Goal: Information Seeking & Learning: Learn about a topic

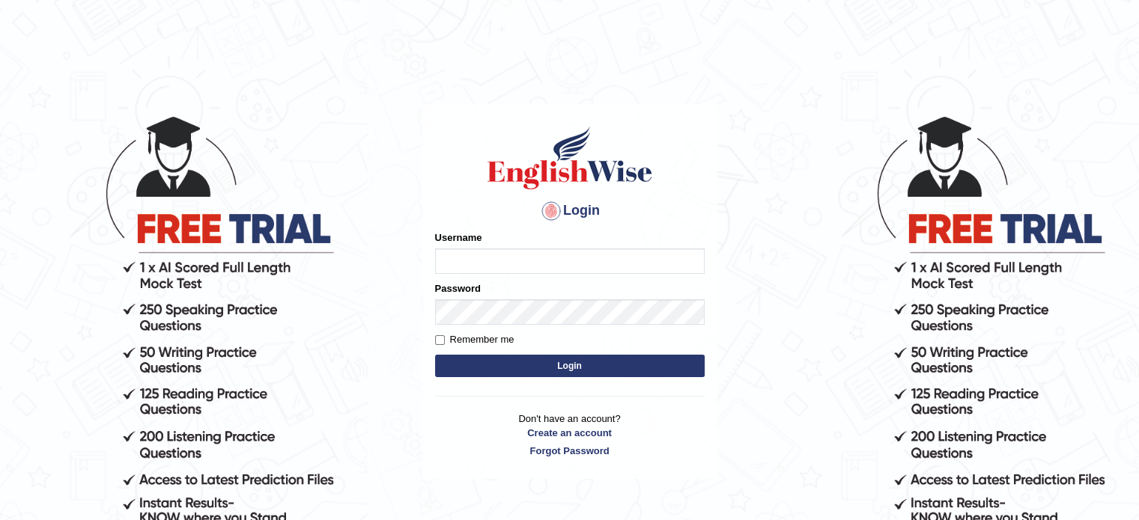
type input "yalineem"
click at [542, 365] on button "Login" at bounding box center [570, 366] width 270 height 22
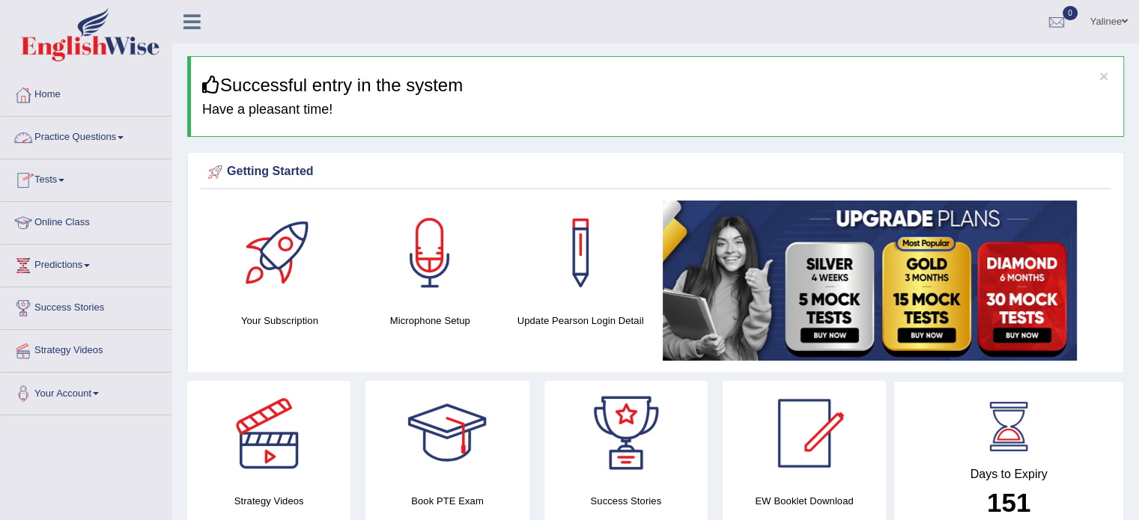
click at [97, 145] on link "Practice Questions" at bounding box center [86, 135] width 171 height 37
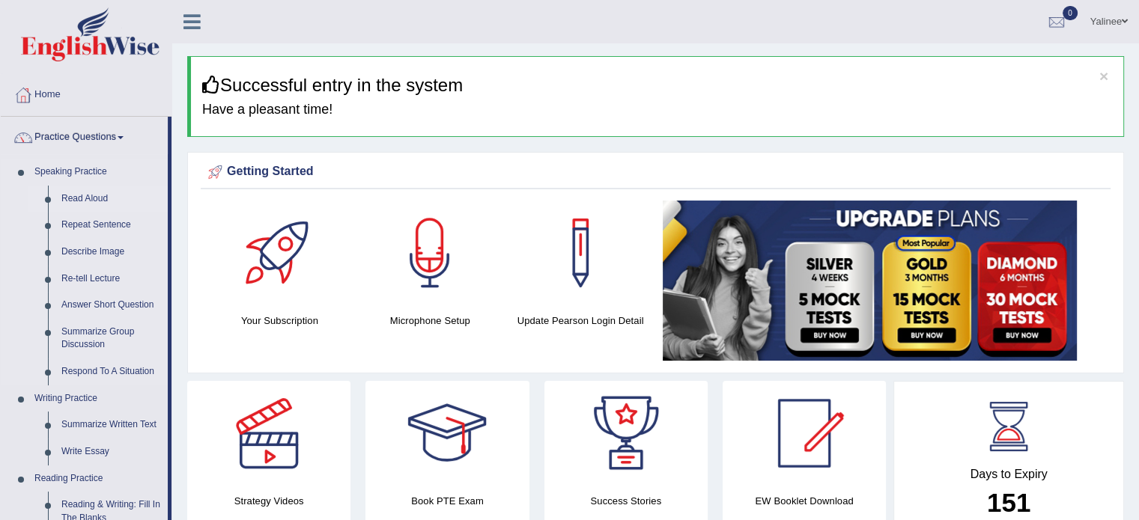
click at [75, 199] on link "Read Aloud" at bounding box center [111, 199] width 113 height 27
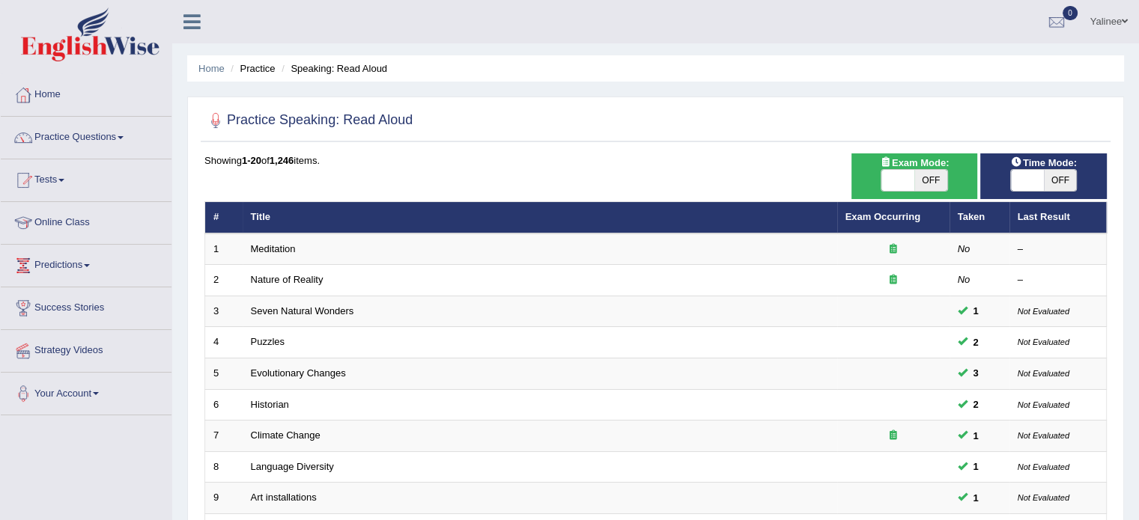
click at [475, 156] on div "Showing 1-20 of 1,246 items." at bounding box center [655, 160] width 902 height 14
click at [1025, 173] on span at bounding box center [1027, 180] width 33 height 21
checkbox input "true"
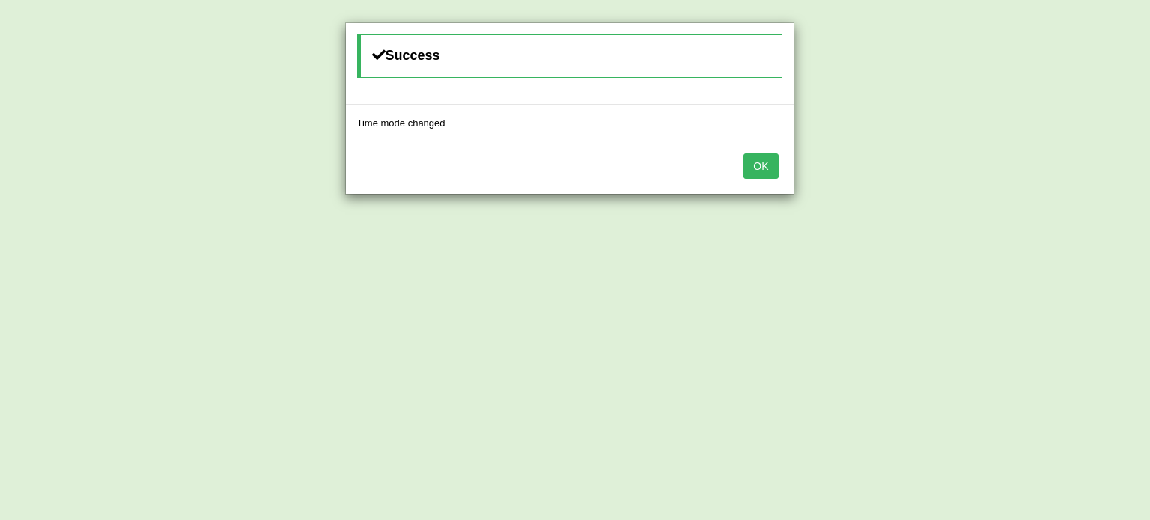
click at [770, 158] on button "OK" at bounding box center [761, 165] width 34 height 25
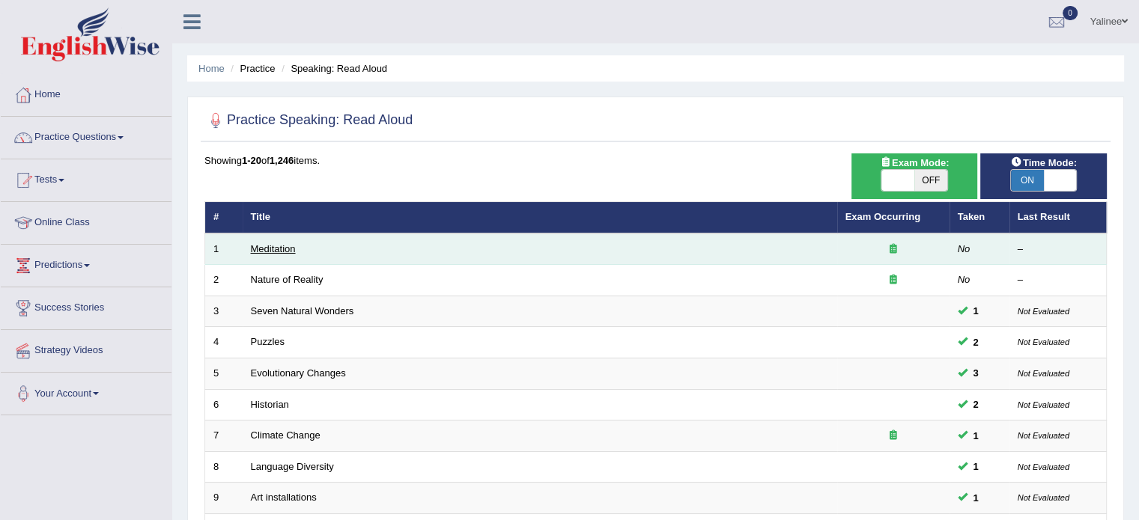
click at [270, 252] on link "Meditation" at bounding box center [273, 248] width 45 height 11
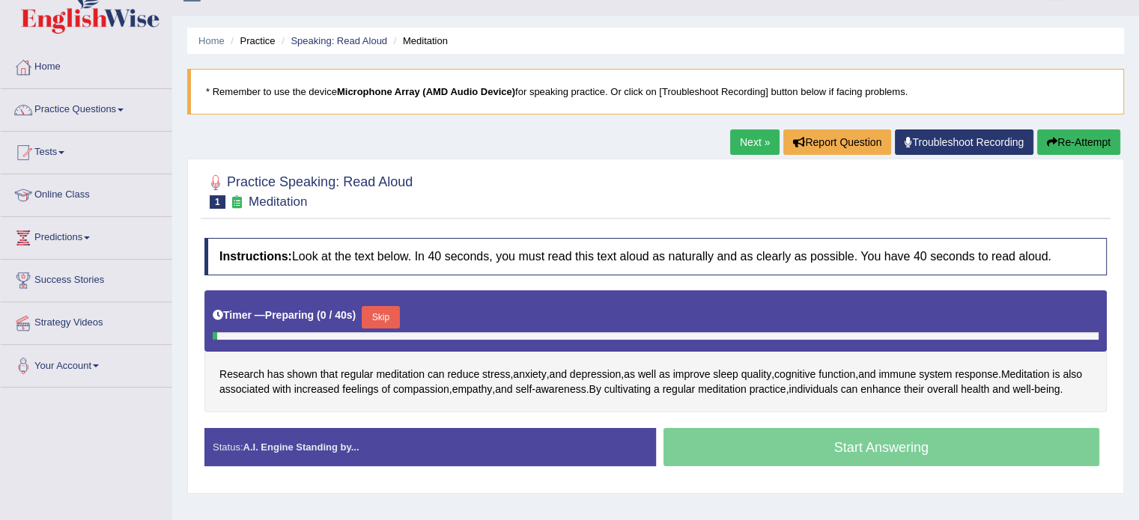
scroll to position [87, 0]
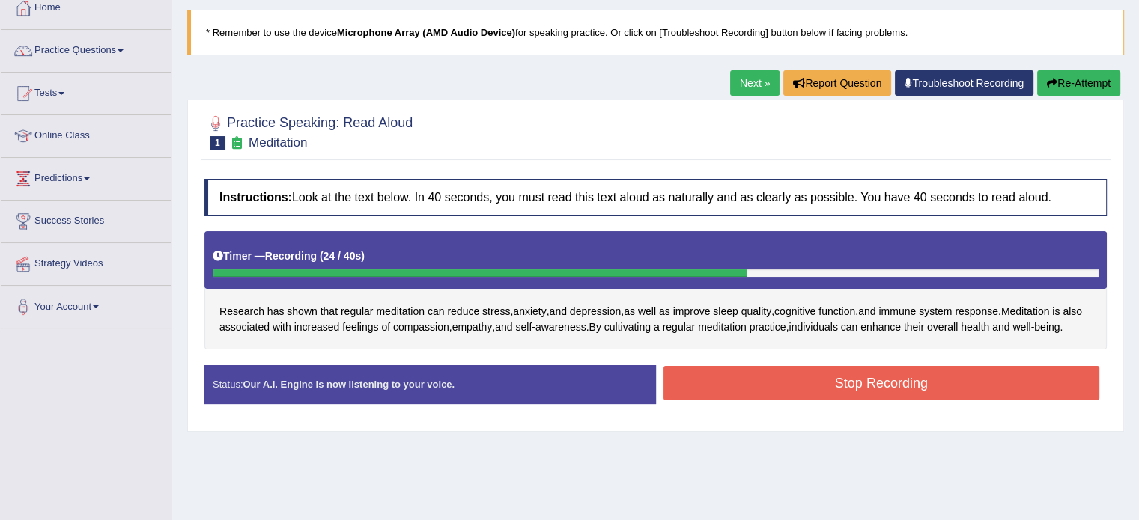
click at [719, 401] on button "Stop Recording" at bounding box center [881, 383] width 437 height 34
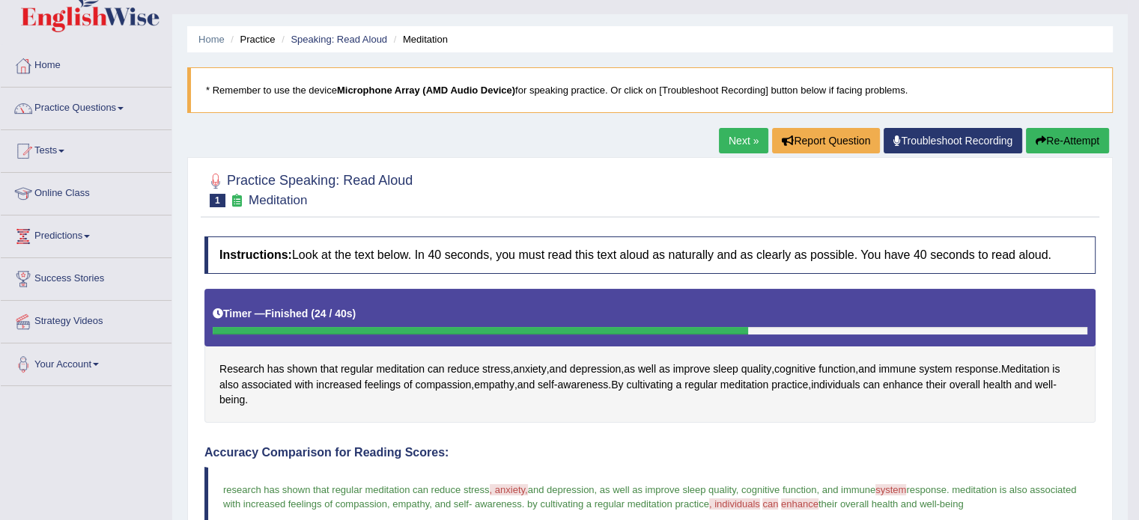
scroll to position [20, 0]
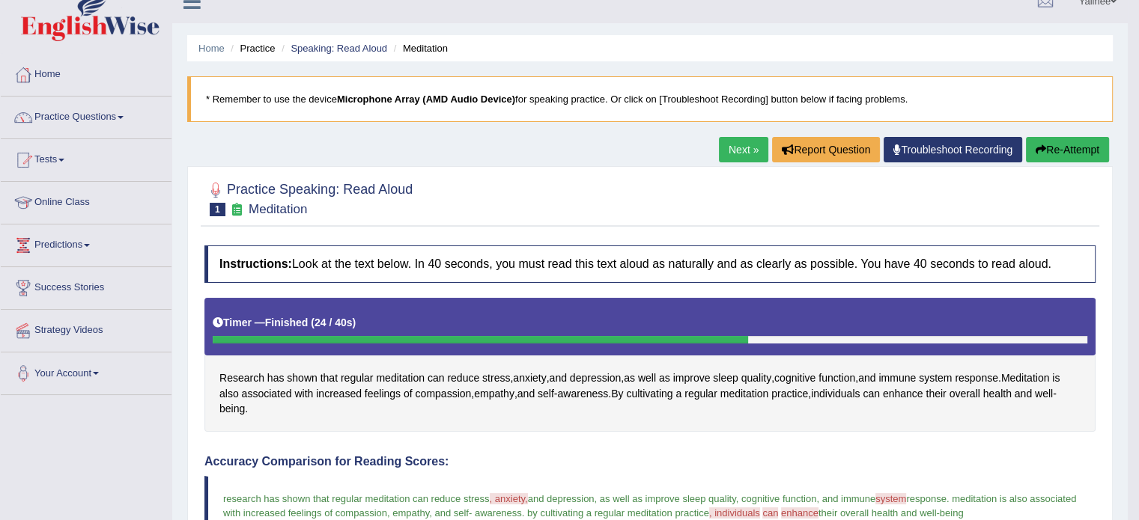
click at [728, 151] on link "Next »" at bounding box center [743, 149] width 49 height 25
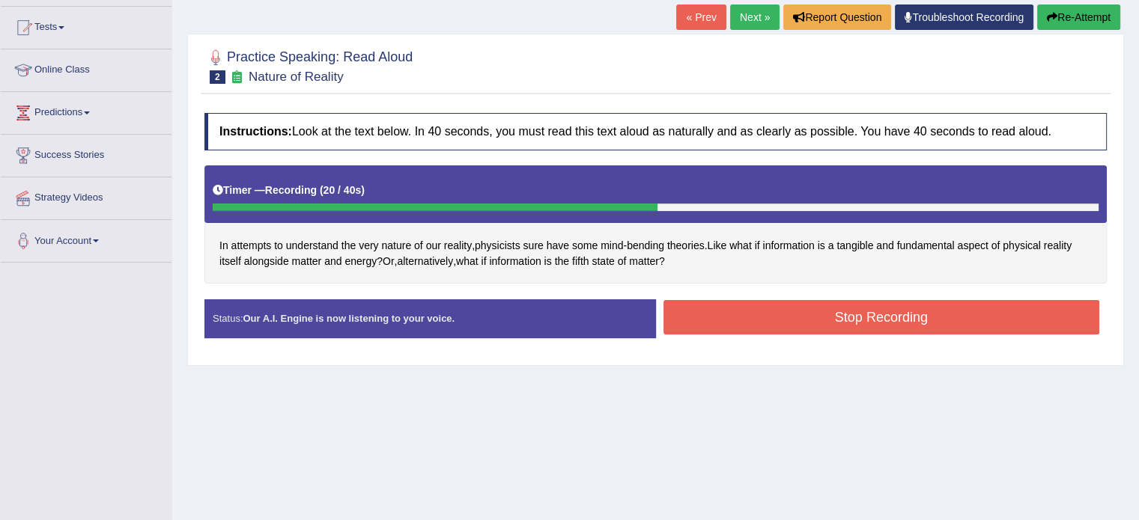
click at [913, 309] on button "Stop Recording" at bounding box center [881, 317] width 437 height 34
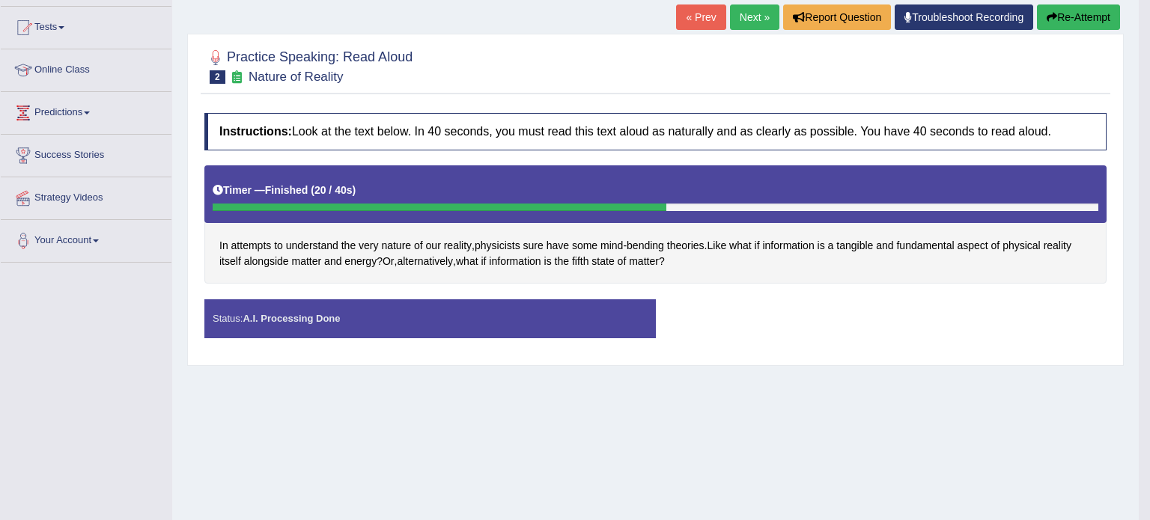
click at [0, 0] on div "Saving your answer..." at bounding box center [0, 0] width 0 height 0
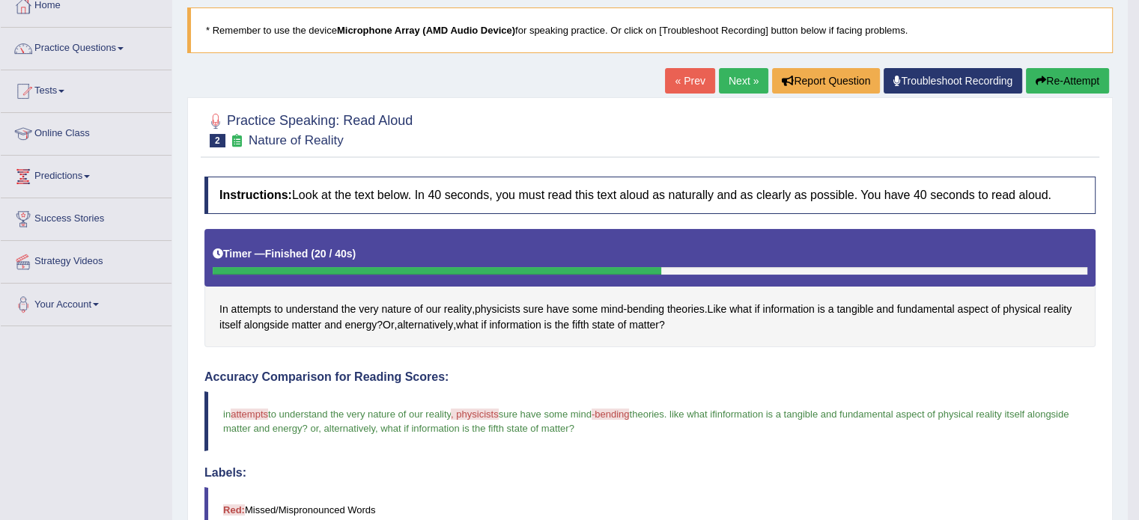
scroll to position [60, 0]
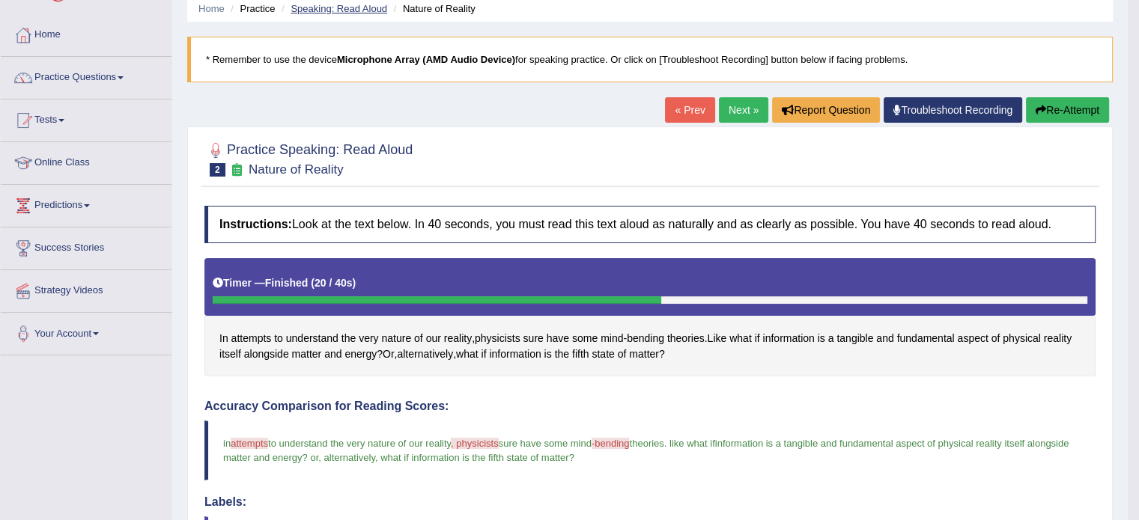
click at [362, 3] on link "Speaking: Read Aloud" at bounding box center [339, 8] width 97 height 11
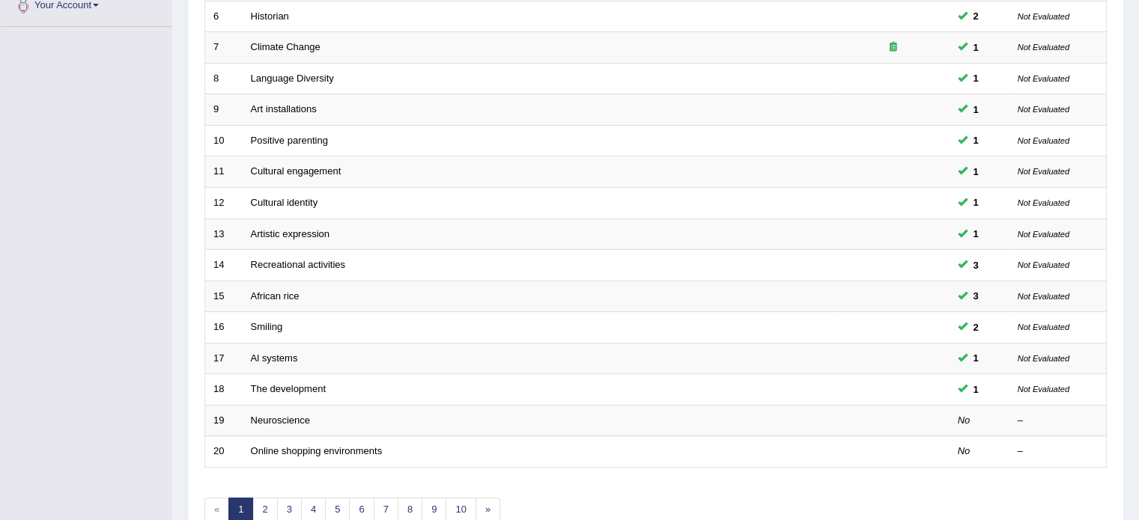
scroll to position [466, 0]
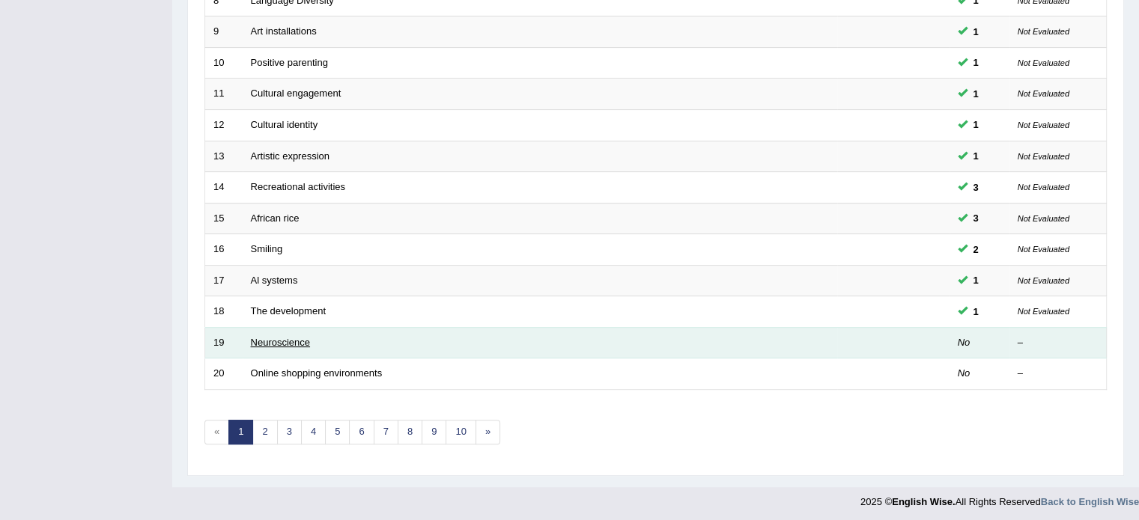
click at [276, 337] on link "Neuroscience" at bounding box center [281, 342] width 60 height 11
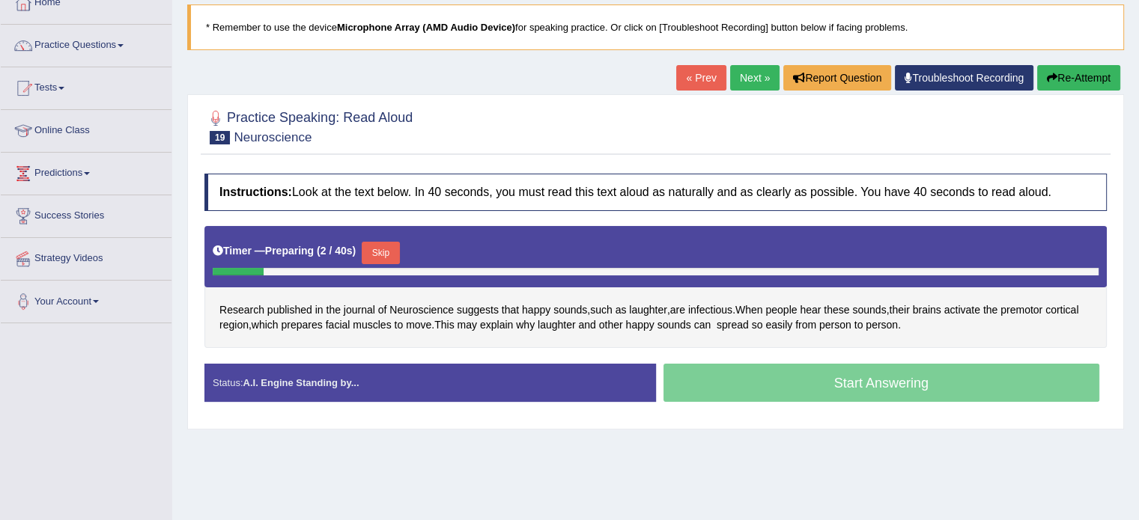
scroll to position [94, 0]
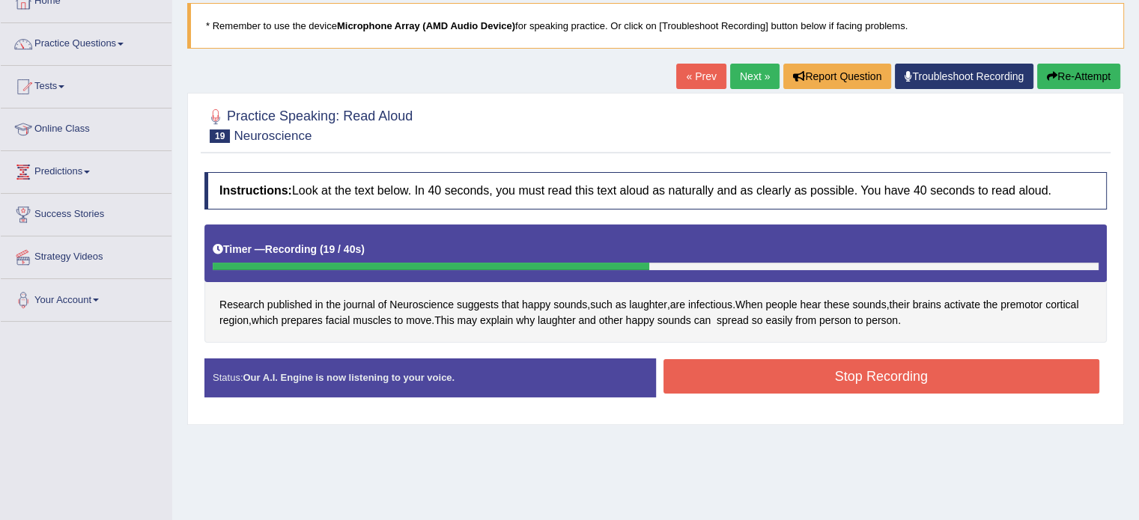
click at [941, 365] on button "Stop Recording" at bounding box center [881, 376] width 437 height 34
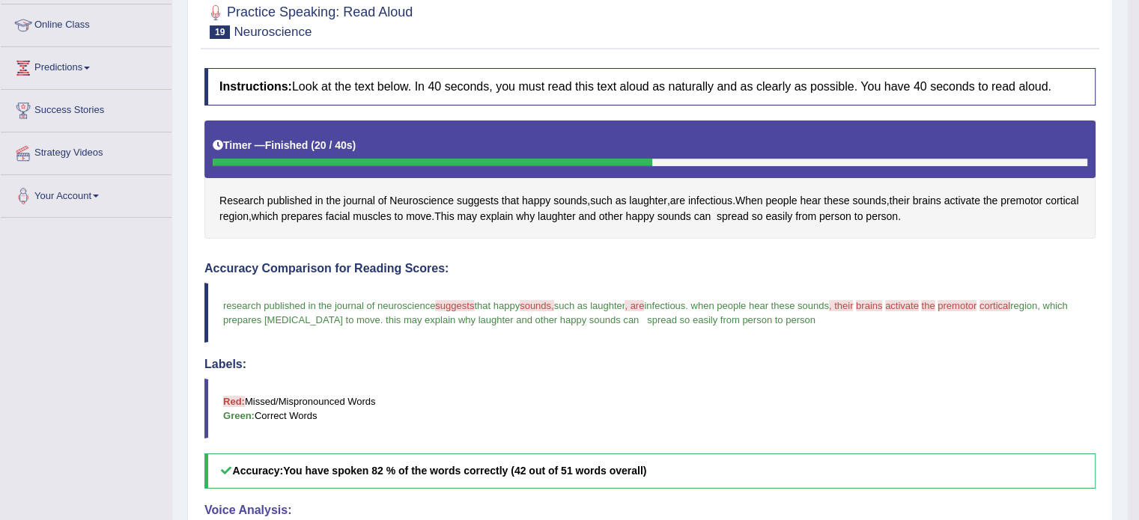
scroll to position [149, 0]
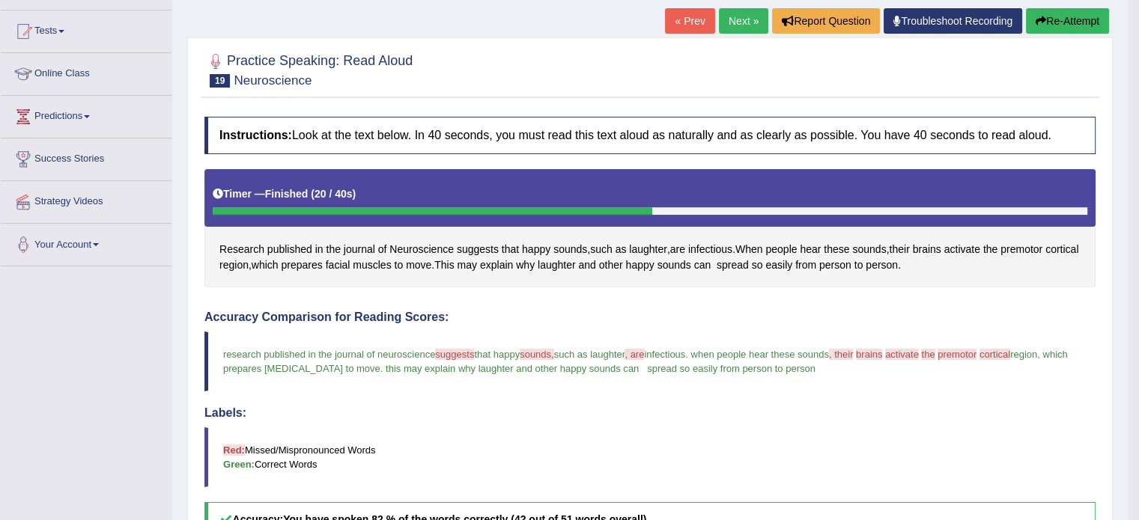
click at [1045, 13] on button "Re-Attempt" at bounding box center [1067, 20] width 83 height 25
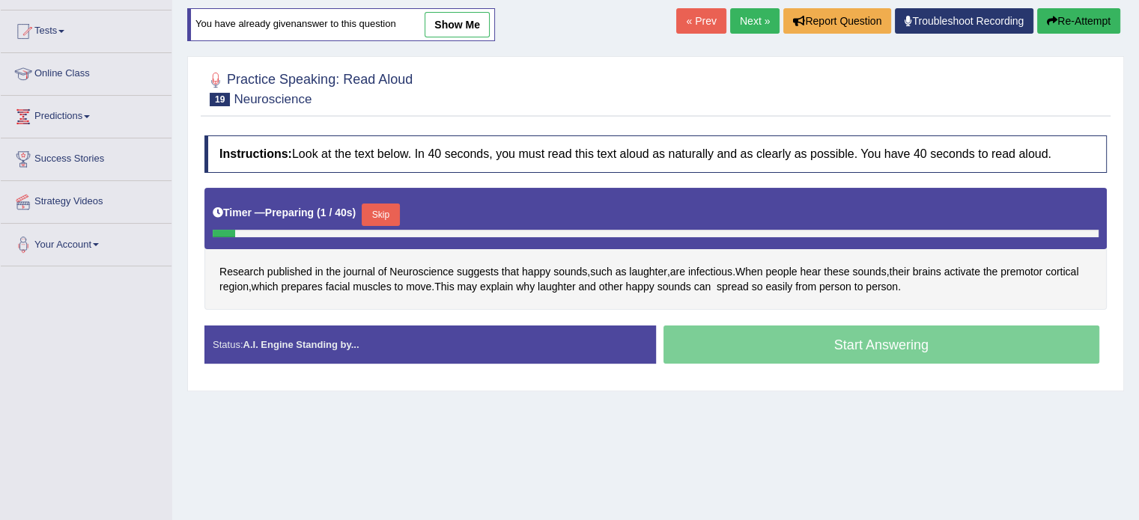
click at [383, 213] on button "Skip" at bounding box center [380, 215] width 37 height 22
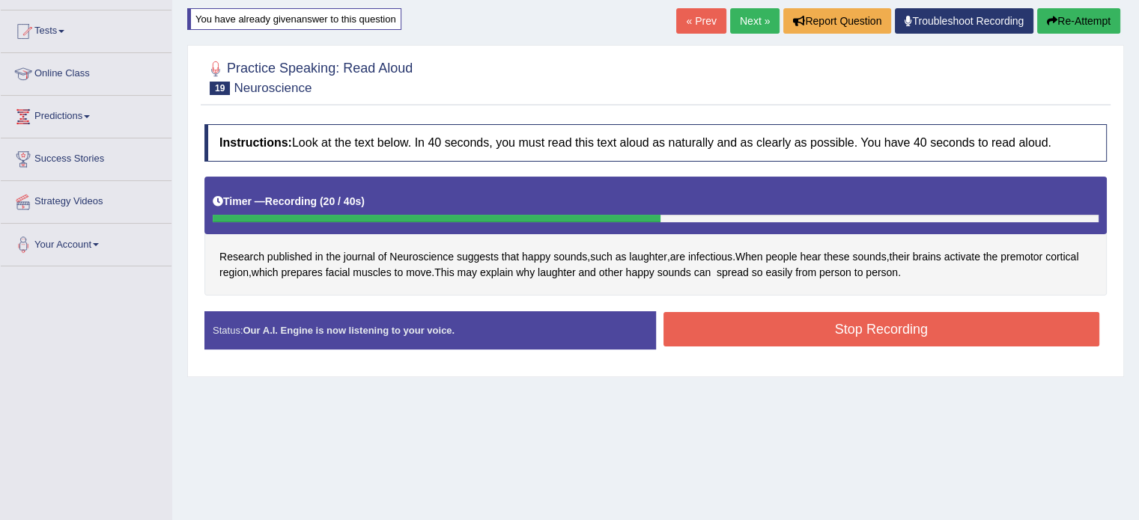
click at [716, 329] on button "Stop Recording" at bounding box center [881, 329] width 437 height 34
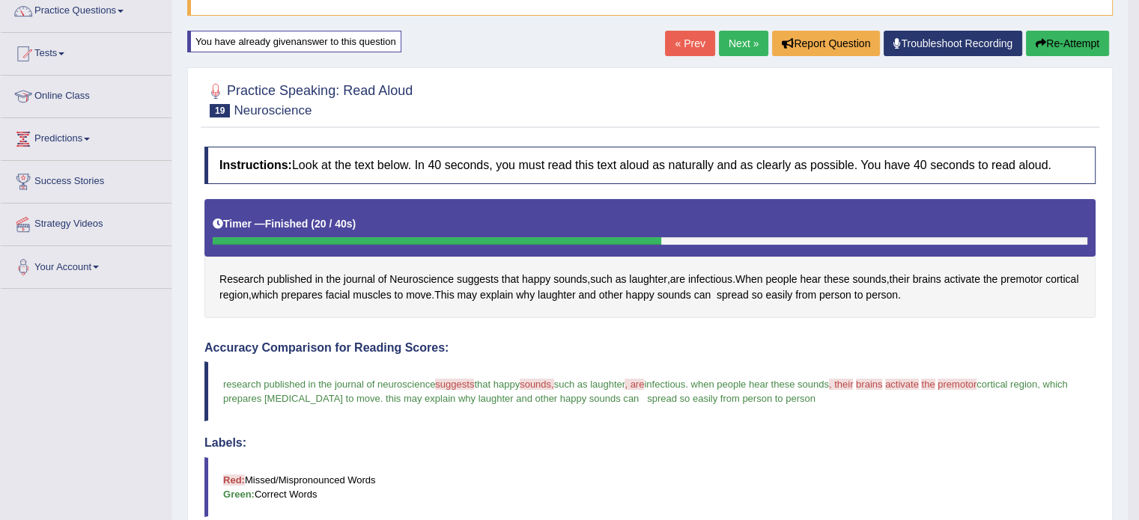
scroll to position [123, 0]
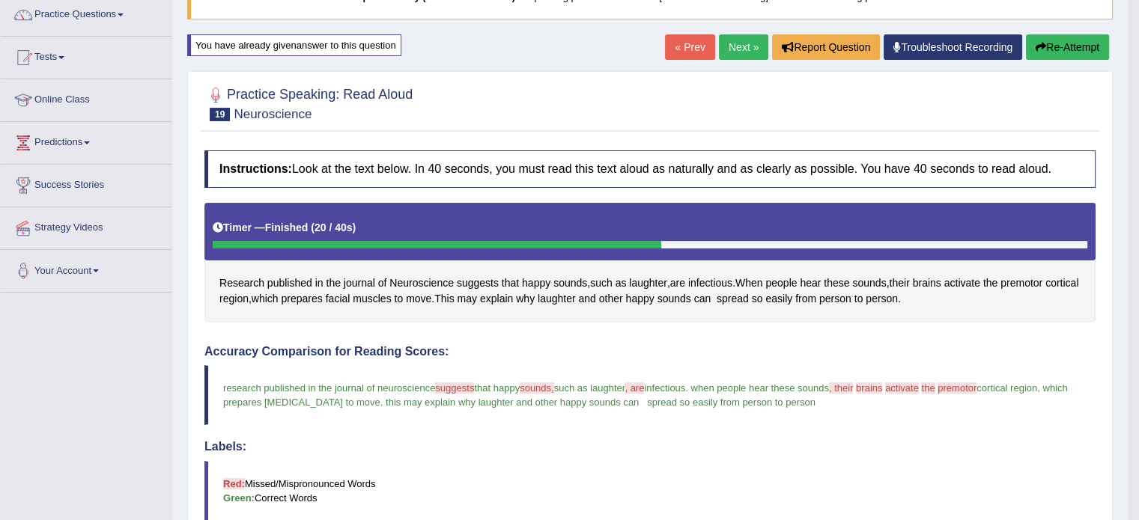
click at [735, 44] on link "Next »" at bounding box center [743, 46] width 49 height 25
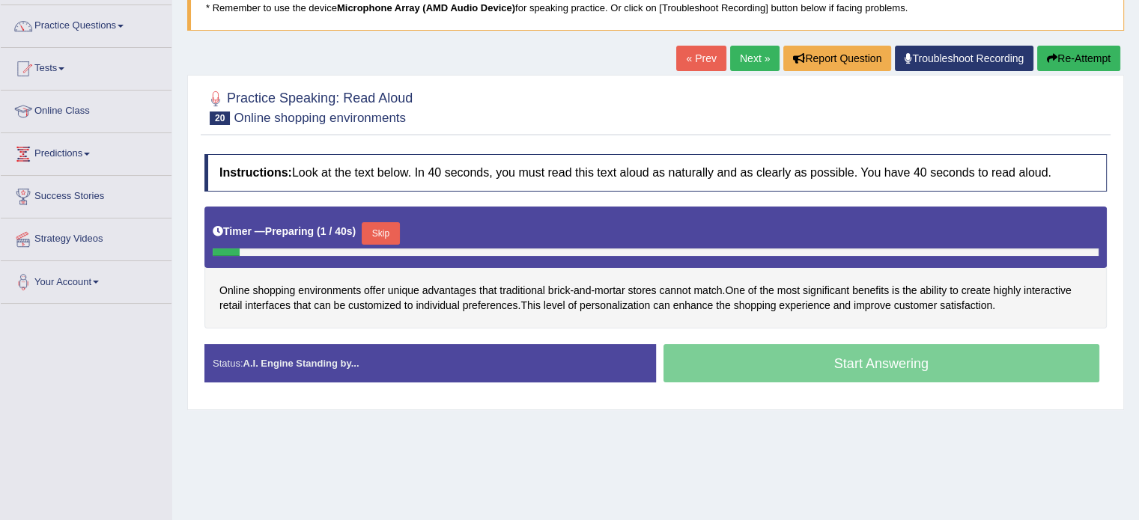
scroll to position [115, 0]
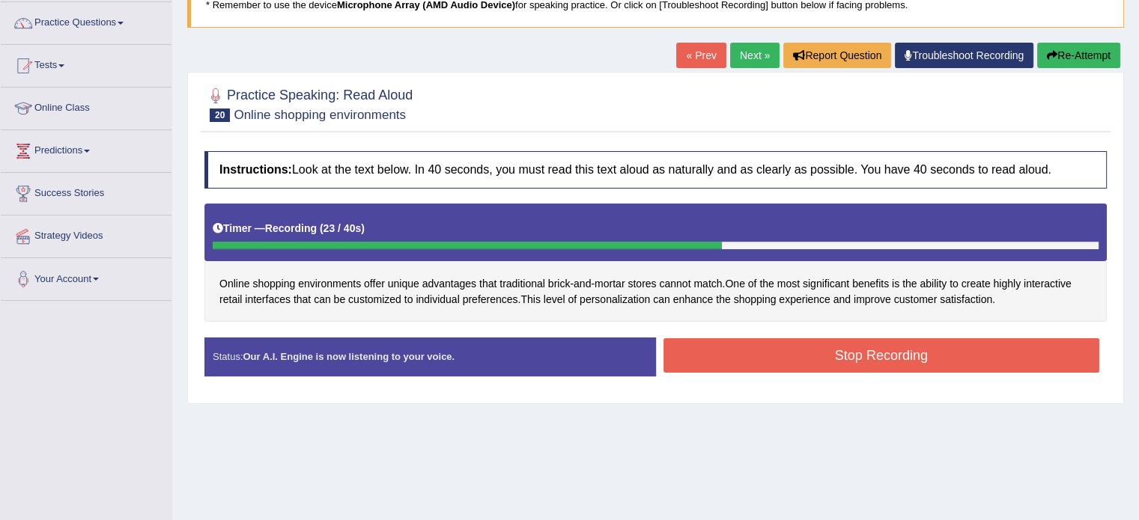
click at [1045, 344] on button "Stop Recording" at bounding box center [881, 355] width 437 height 34
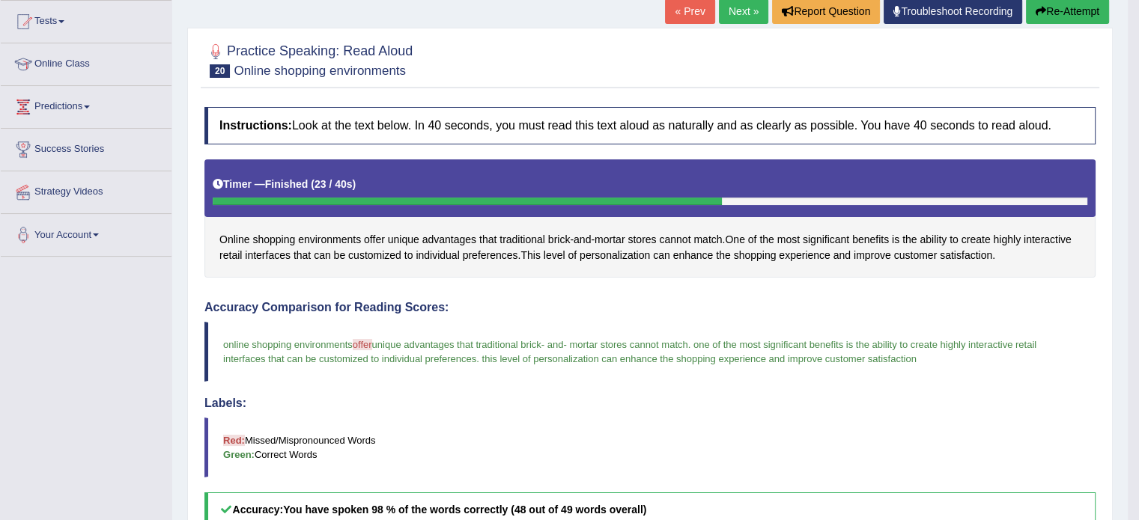
scroll to position [156, 0]
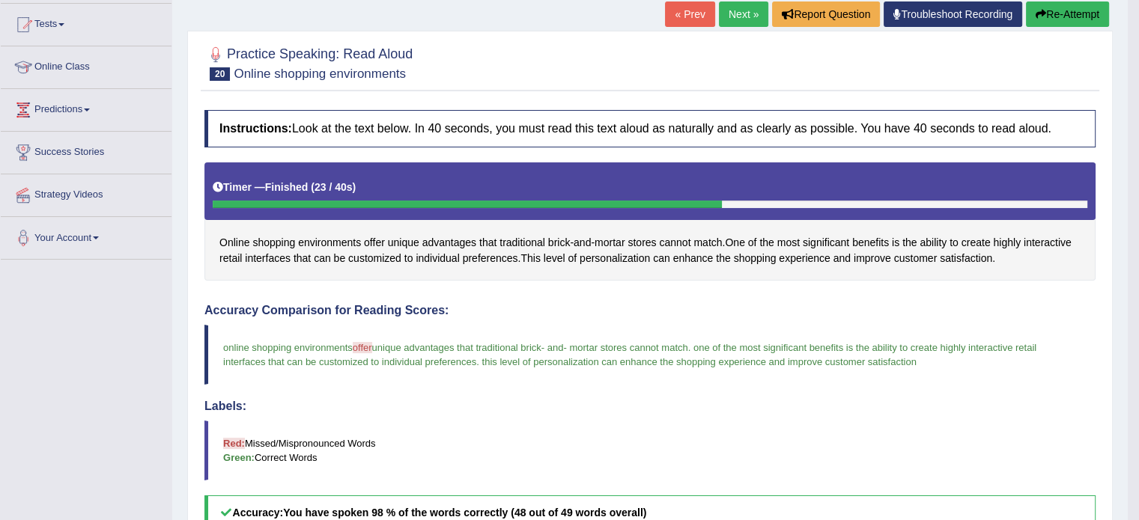
click at [1062, 16] on button "Re-Attempt" at bounding box center [1067, 13] width 83 height 25
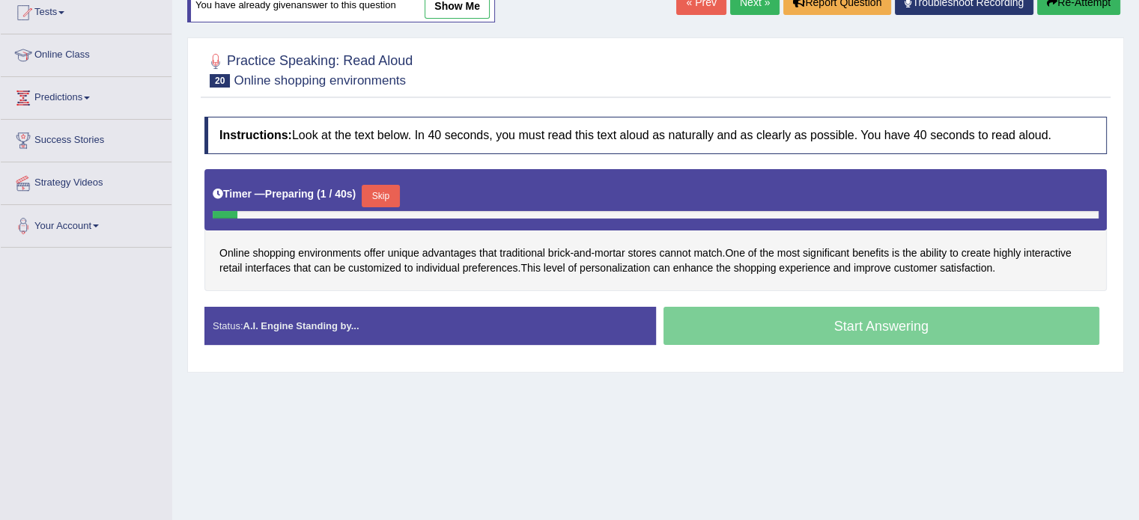
click at [385, 192] on button "Skip" at bounding box center [380, 196] width 37 height 22
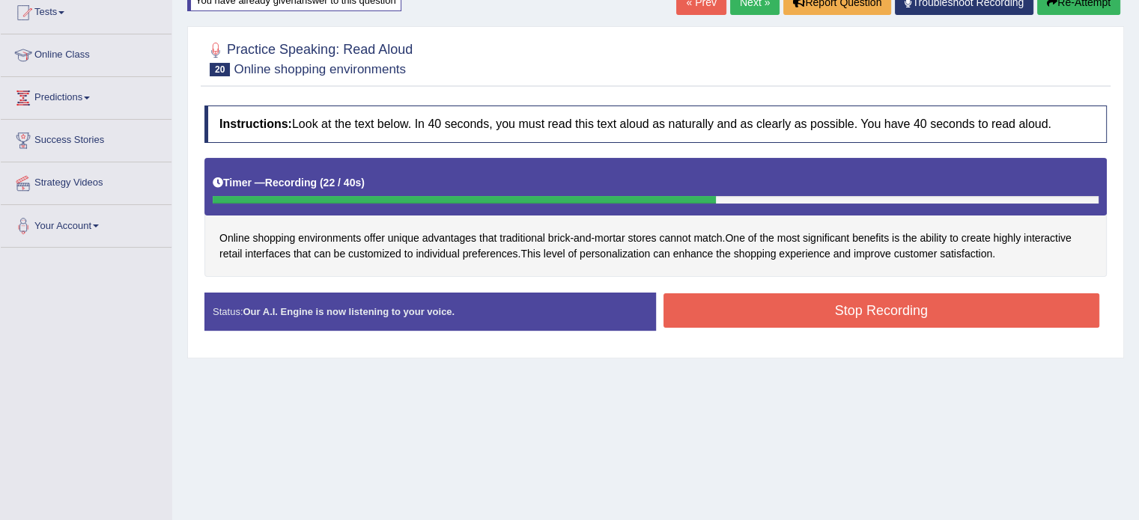
click at [770, 306] on button "Stop Recording" at bounding box center [881, 311] width 437 height 34
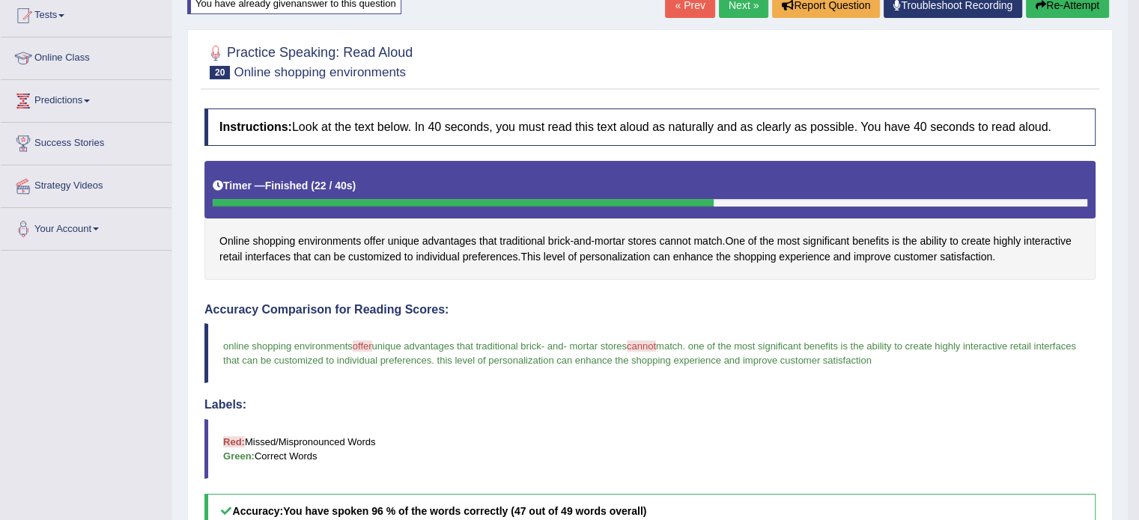
scroll to position [160, 0]
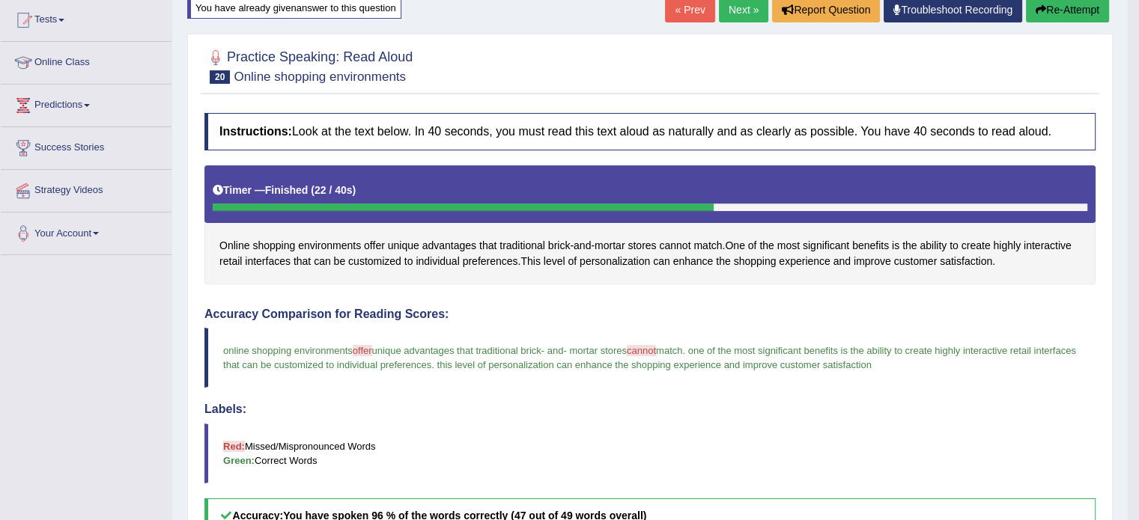
click at [1057, 14] on button "Re-Attempt" at bounding box center [1067, 9] width 83 height 25
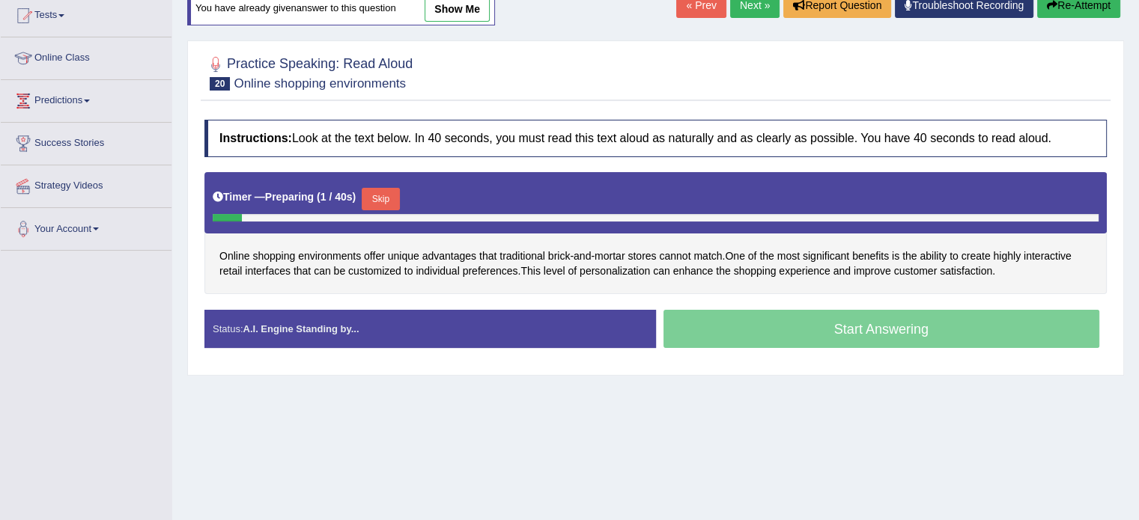
click at [382, 192] on button "Skip" at bounding box center [380, 199] width 37 height 22
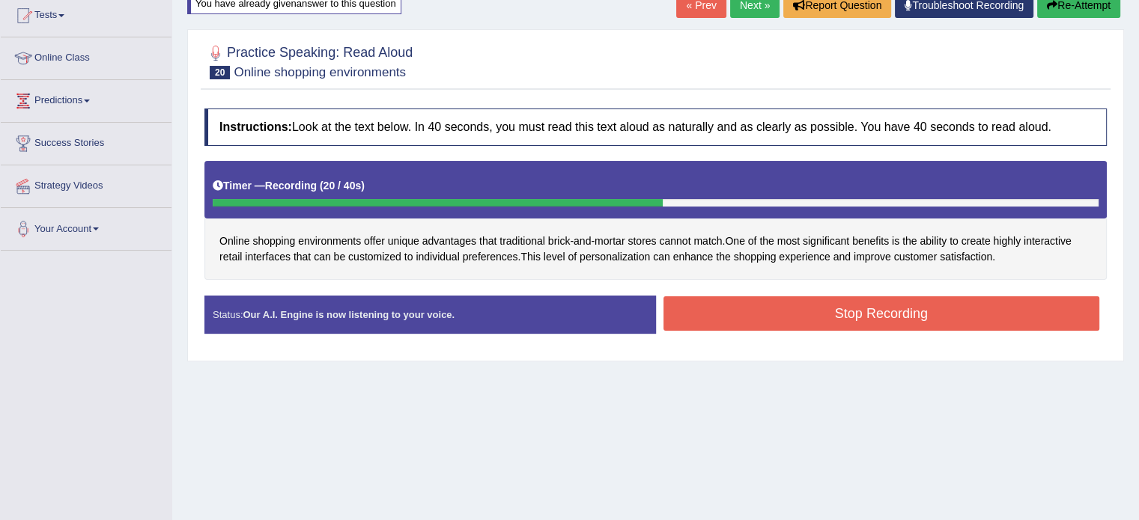
click at [806, 305] on button "Stop Recording" at bounding box center [881, 314] width 437 height 34
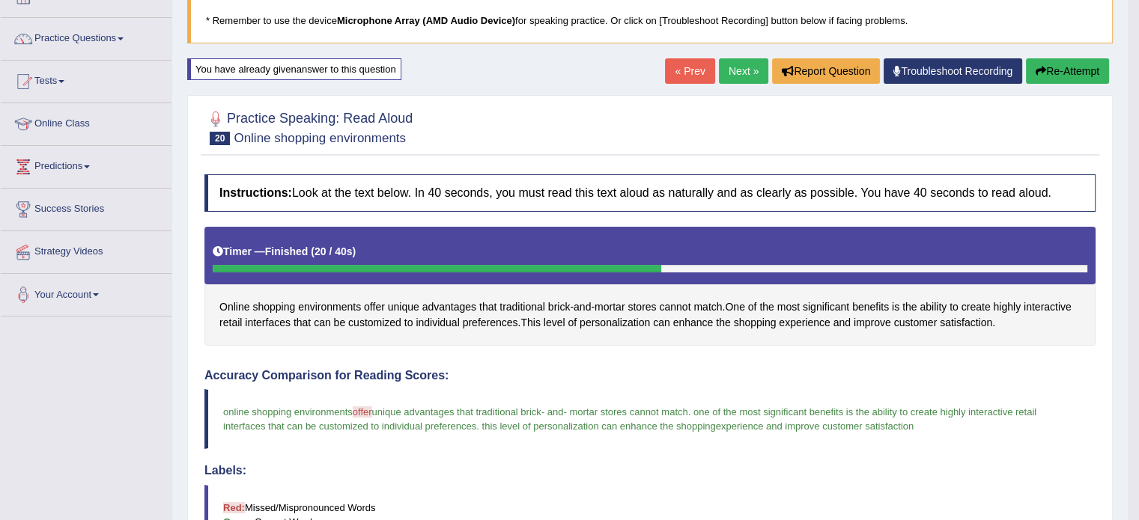
scroll to position [55, 0]
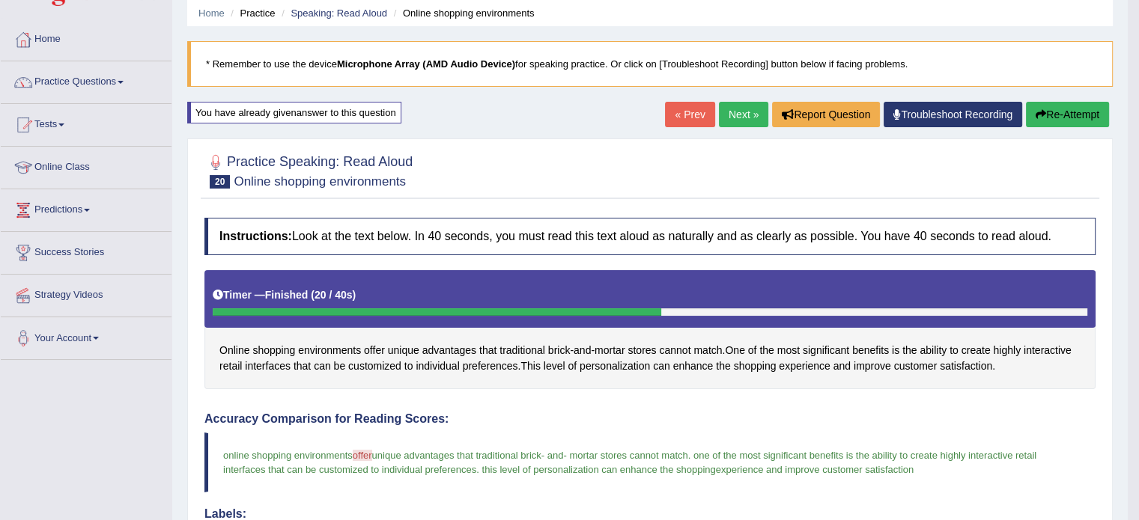
click at [728, 117] on link "Next »" at bounding box center [743, 114] width 49 height 25
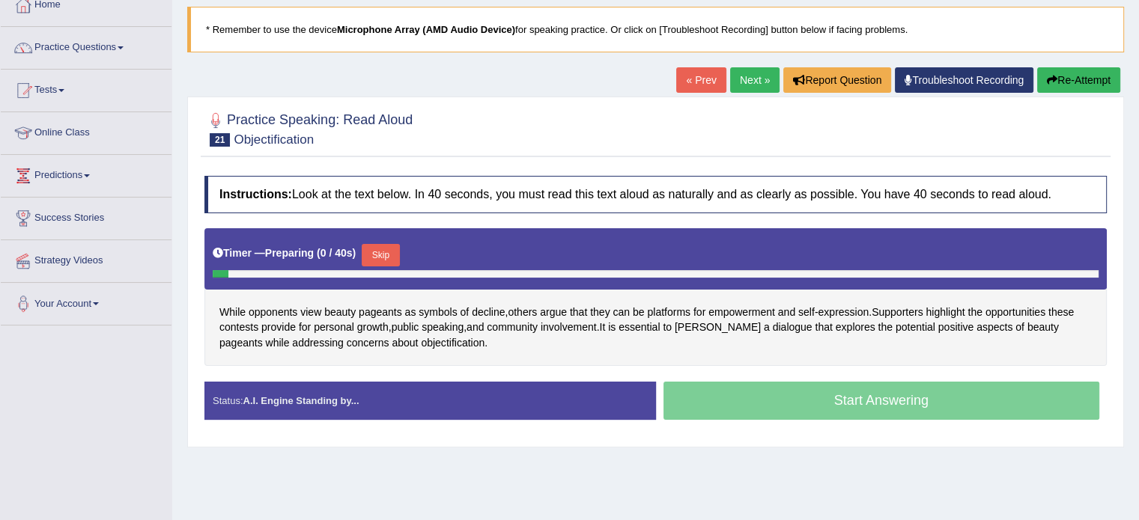
click at [1138, 221] on html "Toggle navigation Home Practice Questions Speaking Practice Read Aloud Repeat S…" at bounding box center [569, 170] width 1139 height 520
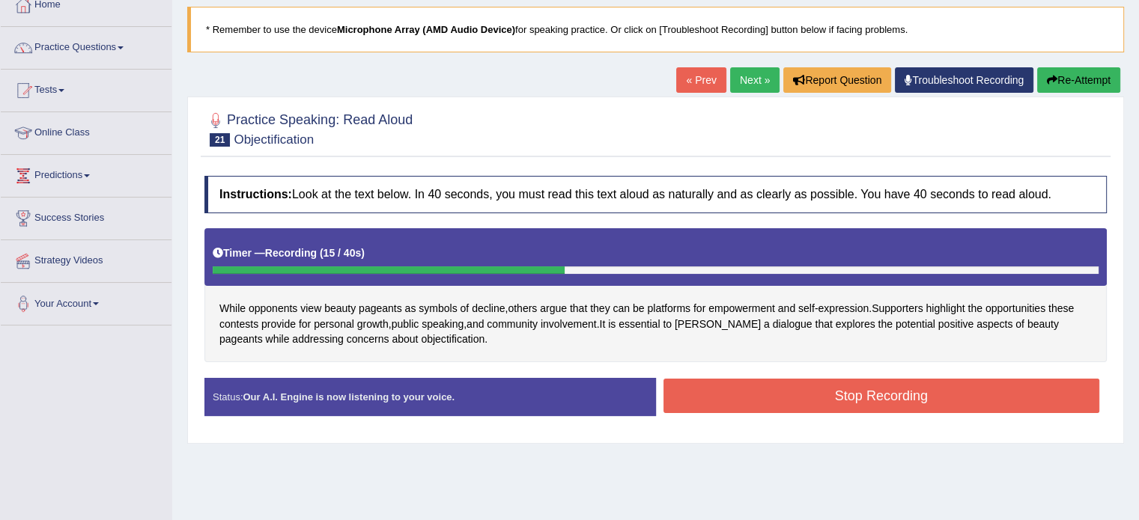
click at [1087, 78] on button "Re-Attempt" at bounding box center [1078, 79] width 83 height 25
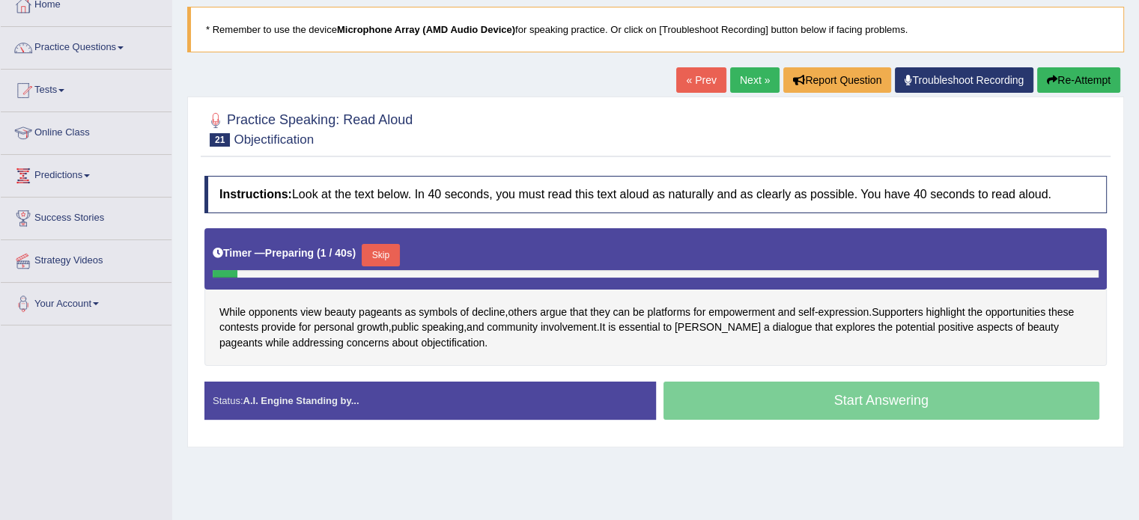
click at [385, 255] on button "Skip" at bounding box center [380, 255] width 37 height 22
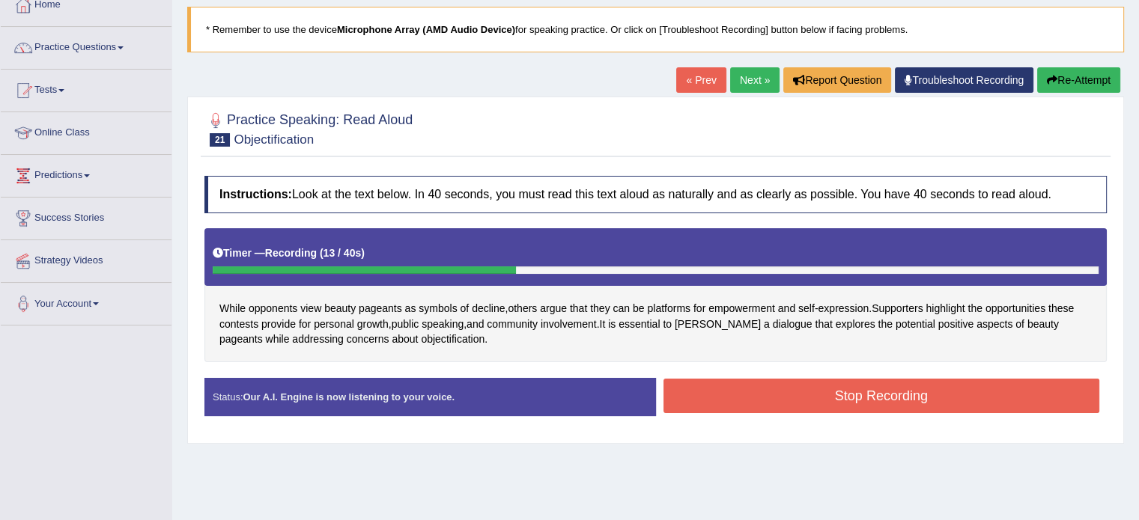
click at [1085, 76] on button "Re-Attempt" at bounding box center [1078, 79] width 83 height 25
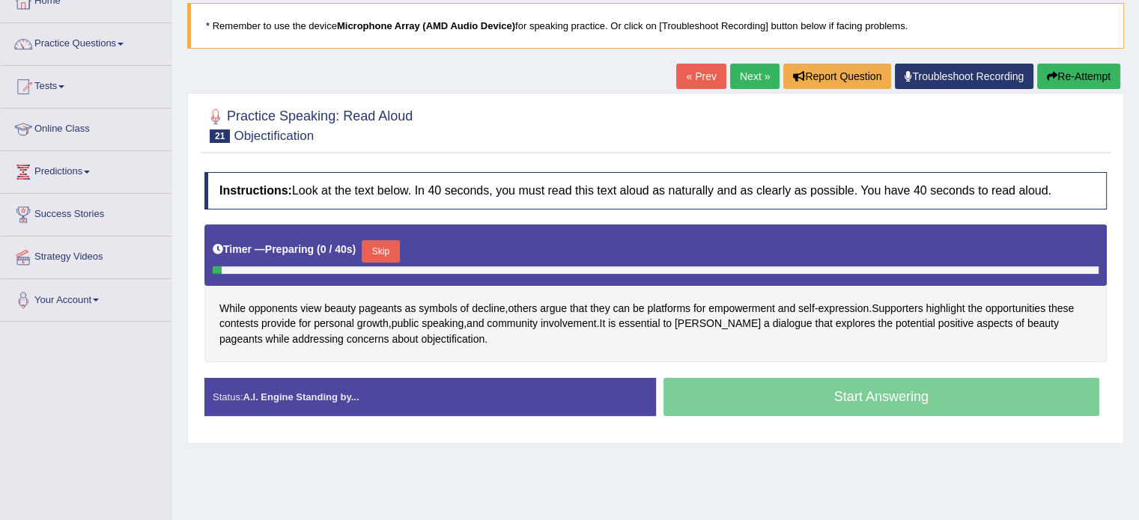
scroll to position [90, 0]
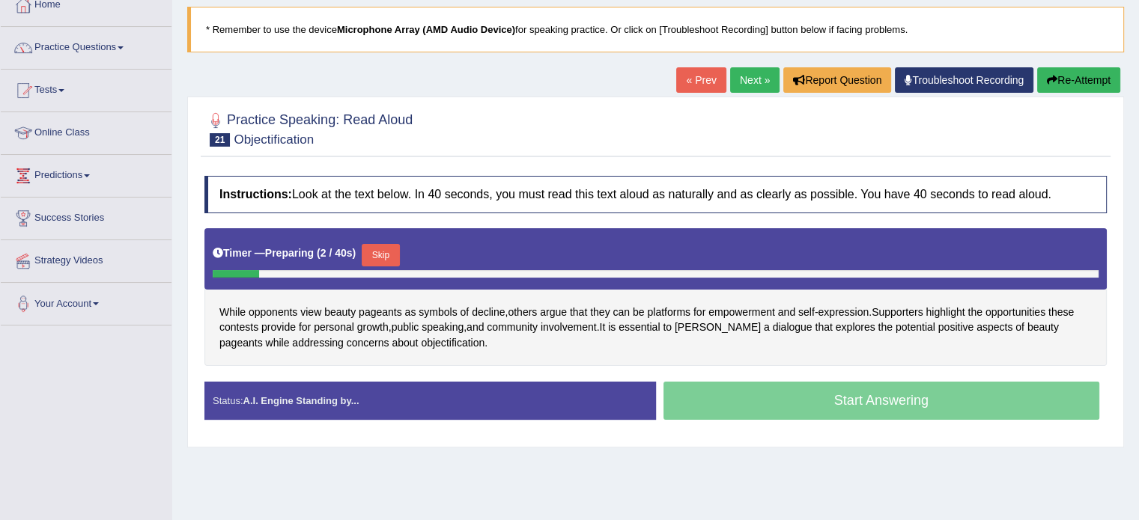
click at [392, 248] on button "Skip" at bounding box center [380, 255] width 37 height 22
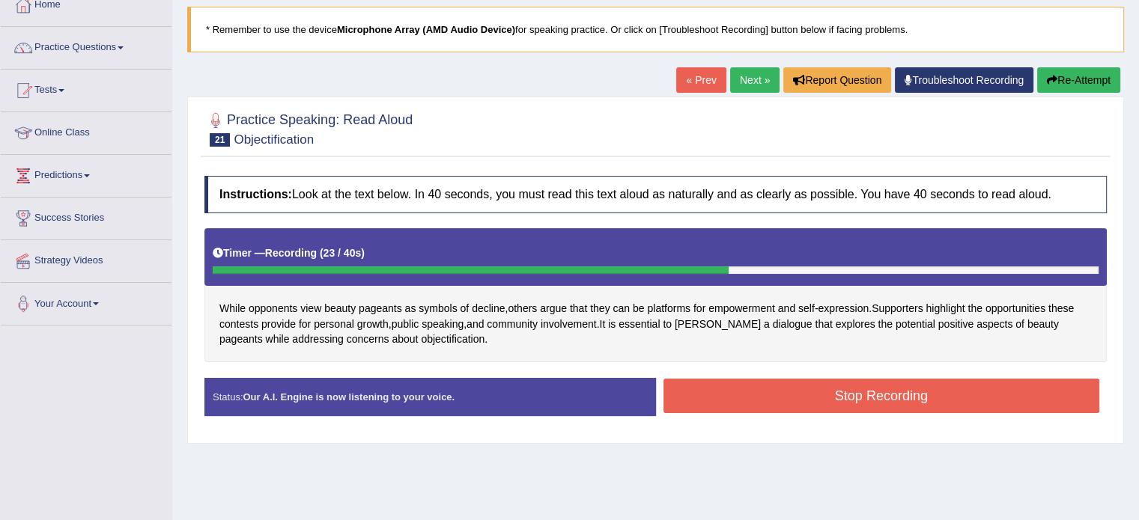
click at [806, 394] on button "Stop Recording" at bounding box center [881, 396] width 437 height 34
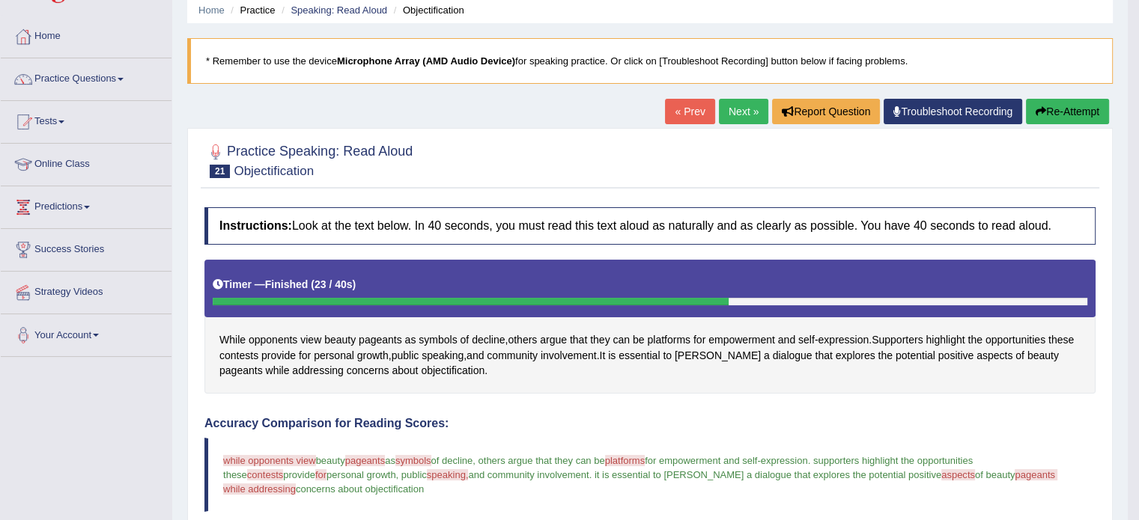
scroll to position [24, 0]
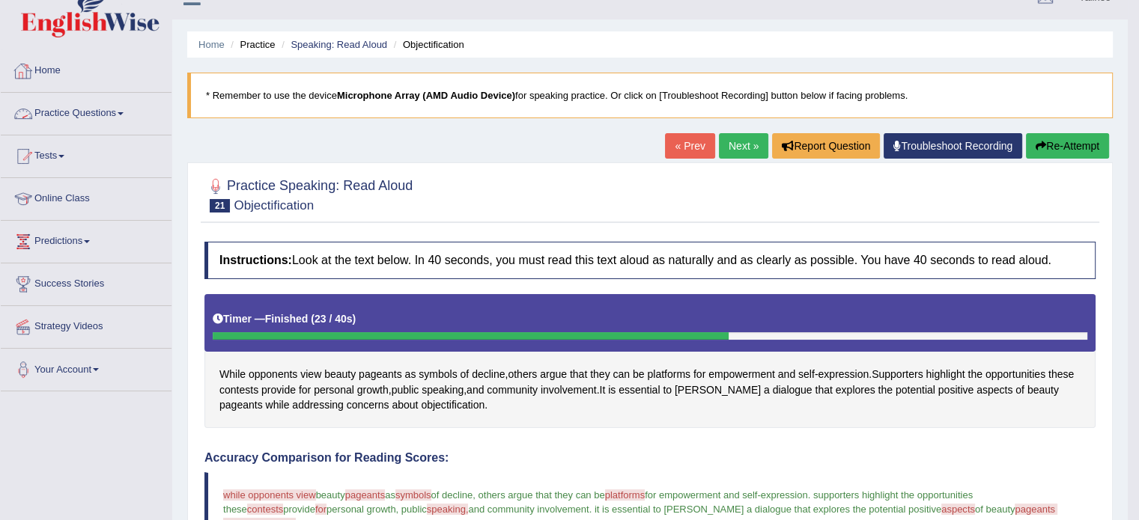
click at [105, 112] on link "Practice Questions" at bounding box center [86, 111] width 171 height 37
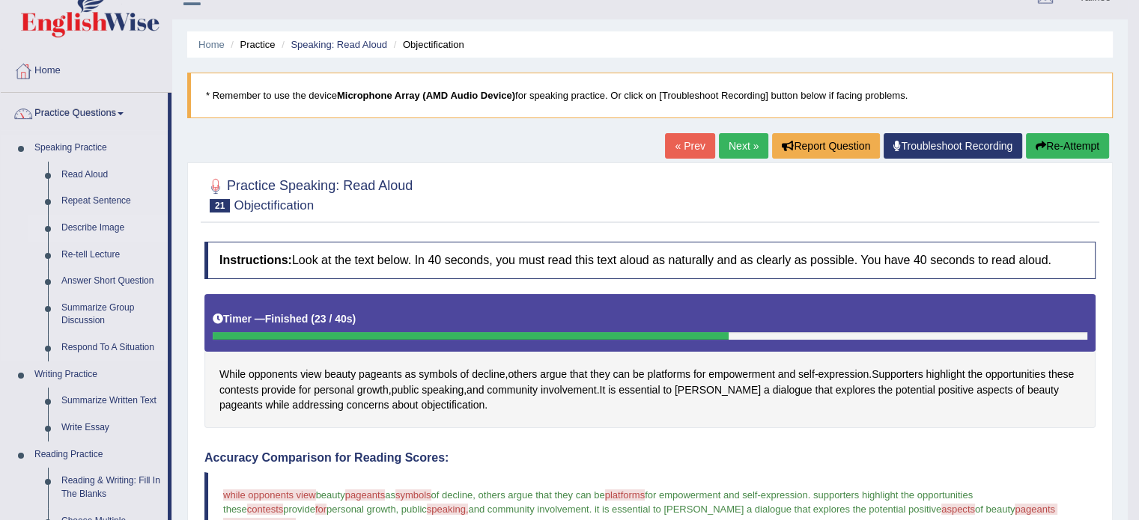
click at [94, 225] on link "Describe Image" at bounding box center [111, 228] width 113 height 27
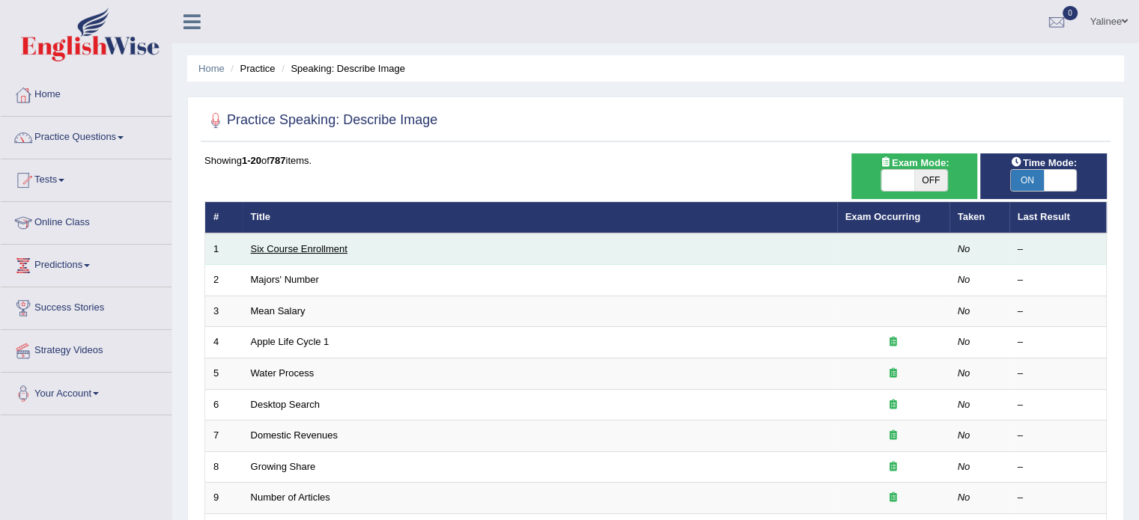
click at [321, 249] on link "Six Course Enrollment" at bounding box center [299, 248] width 97 height 11
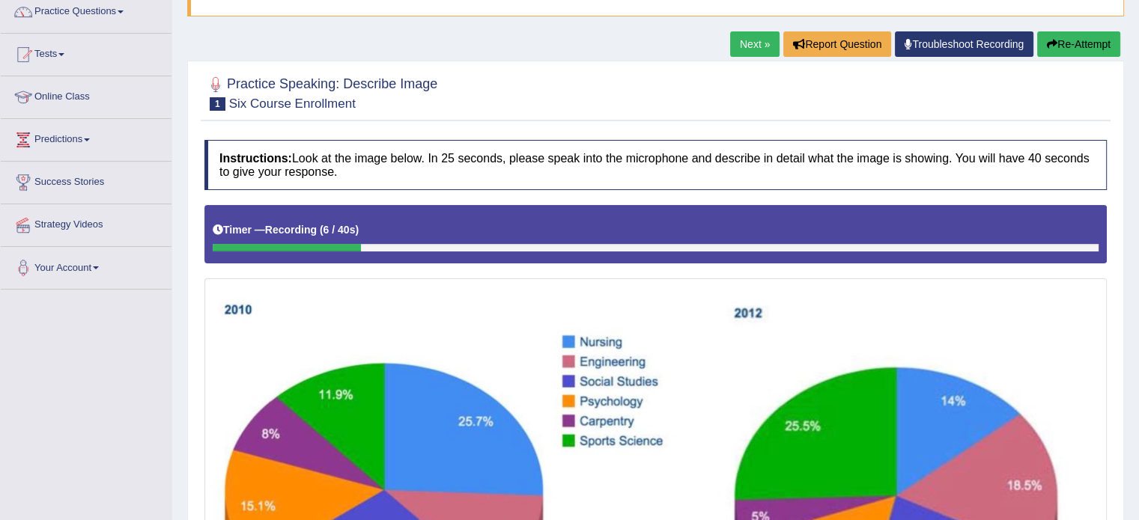
scroll to position [127, 0]
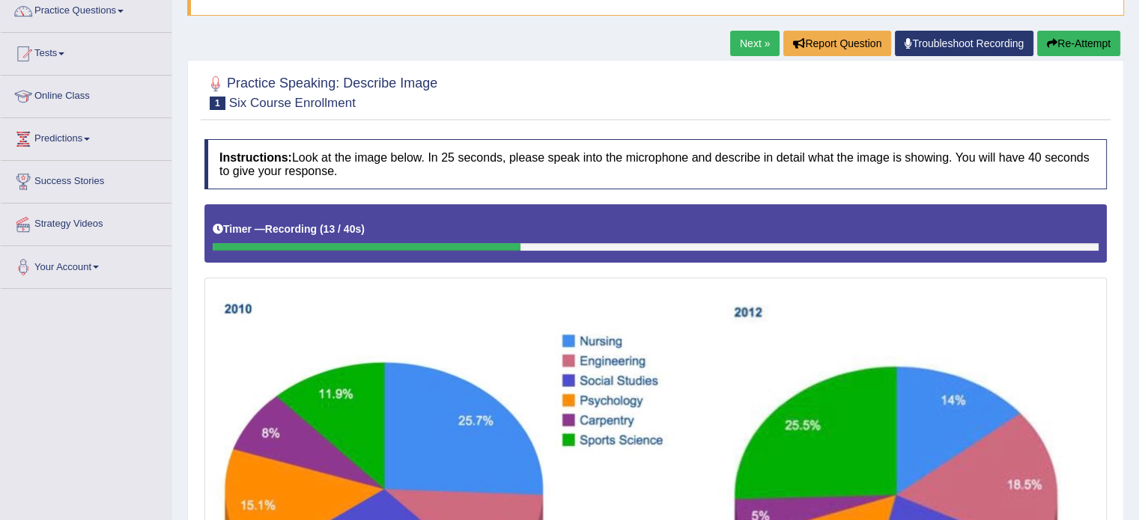
click at [683, 286] on img at bounding box center [655, 490] width 895 height 416
click at [1068, 48] on button "Re-Attempt" at bounding box center [1078, 43] width 83 height 25
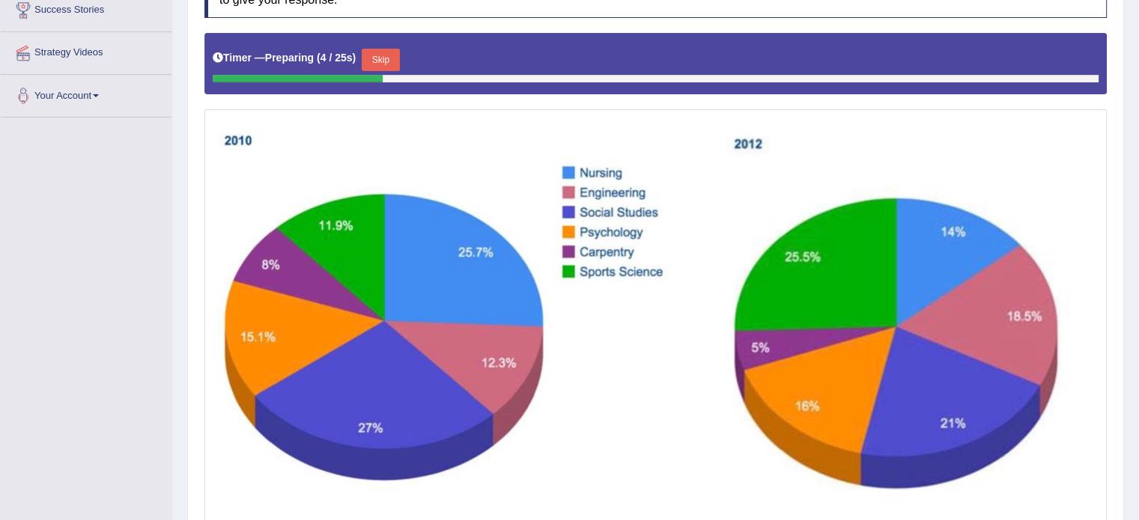
scroll to position [297, 0]
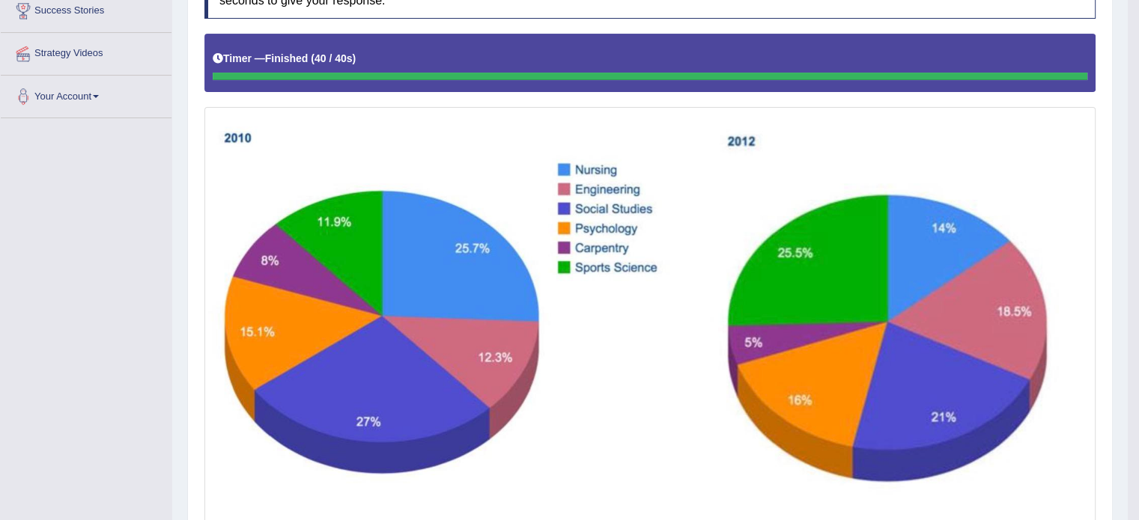
click at [631, 264] on img at bounding box center [650, 316] width 884 height 411
click at [647, 249] on img at bounding box center [650, 316] width 884 height 411
click at [647, 325] on img at bounding box center [650, 316] width 884 height 411
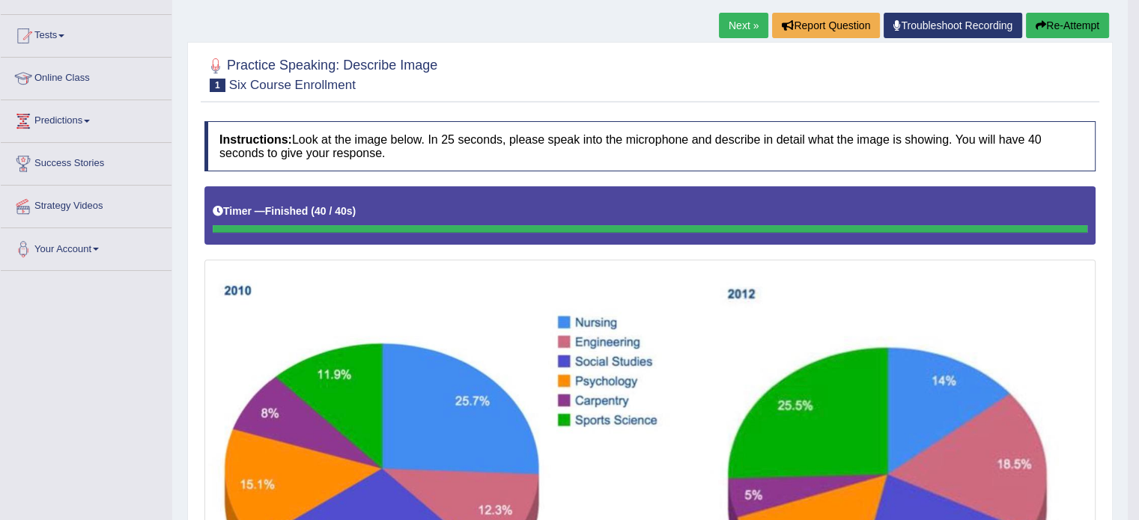
scroll to position [118, 0]
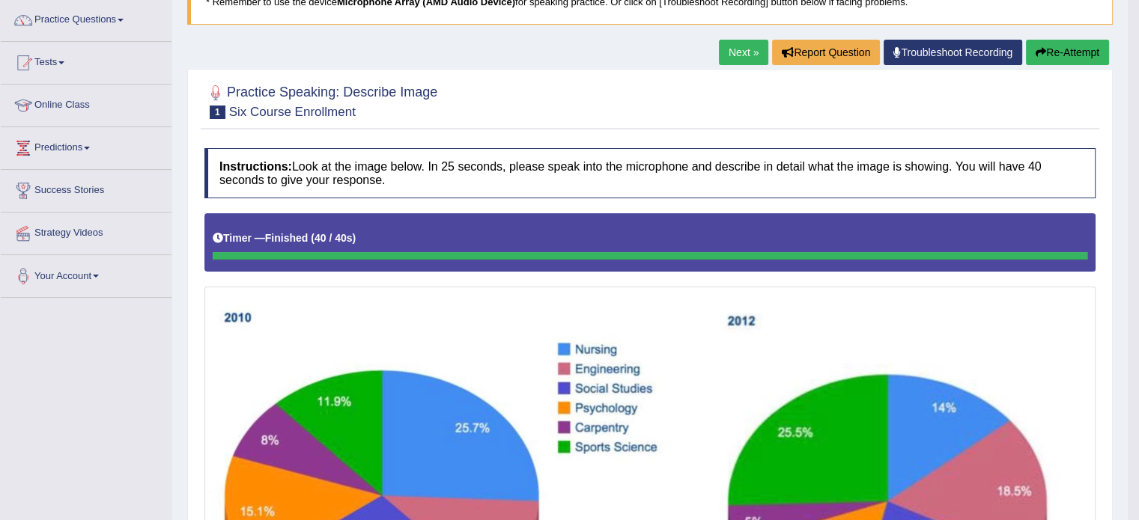
click at [1075, 51] on button "Re-Attempt" at bounding box center [1067, 52] width 83 height 25
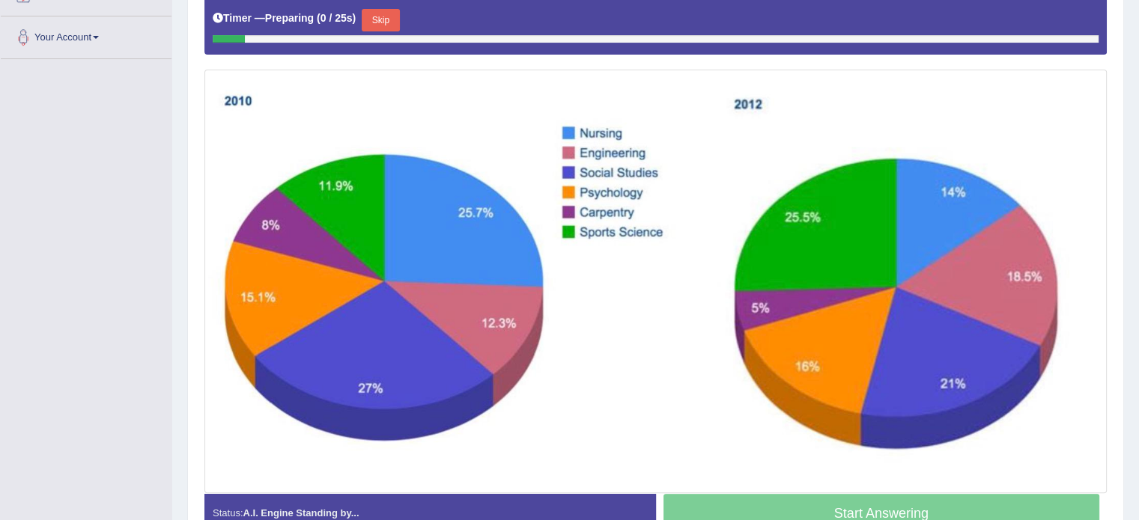
scroll to position [364, 0]
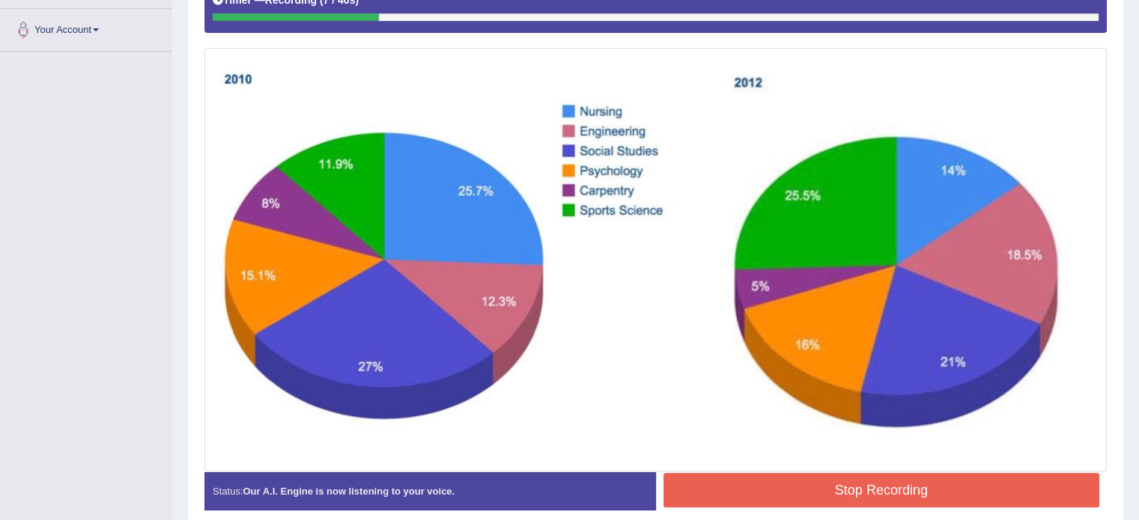
drag, startPoint x: 1133, startPoint y: 208, endPoint x: 1149, endPoint y: 215, distance: 17.1
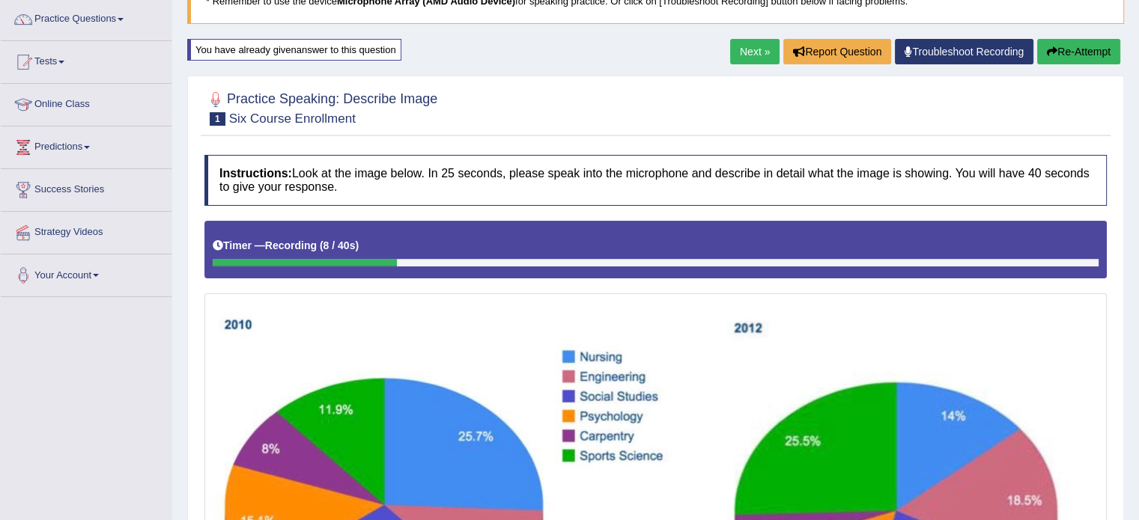
scroll to position [115, 0]
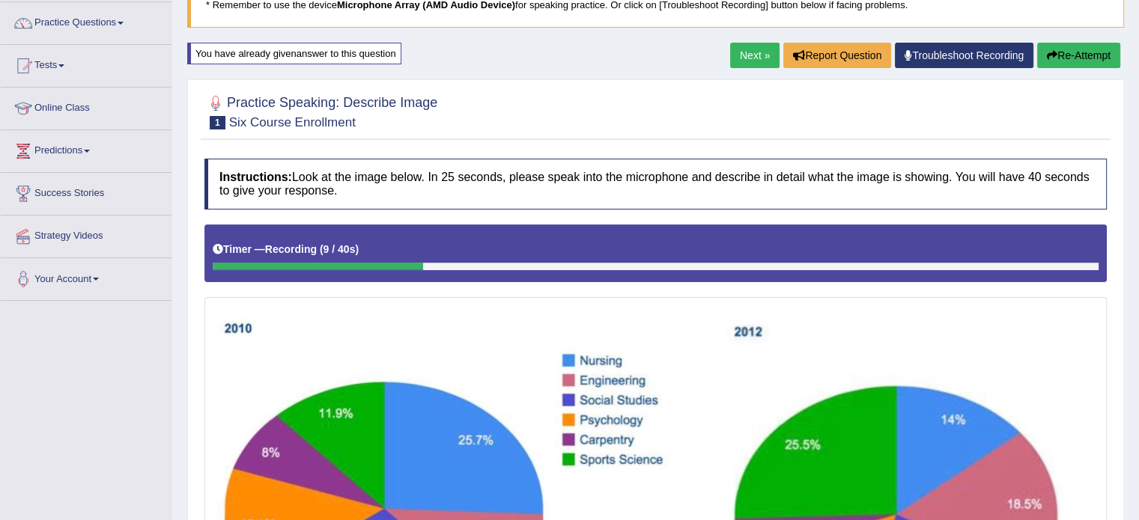
click at [1071, 50] on button "Re-Attempt" at bounding box center [1078, 55] width 83 height 25
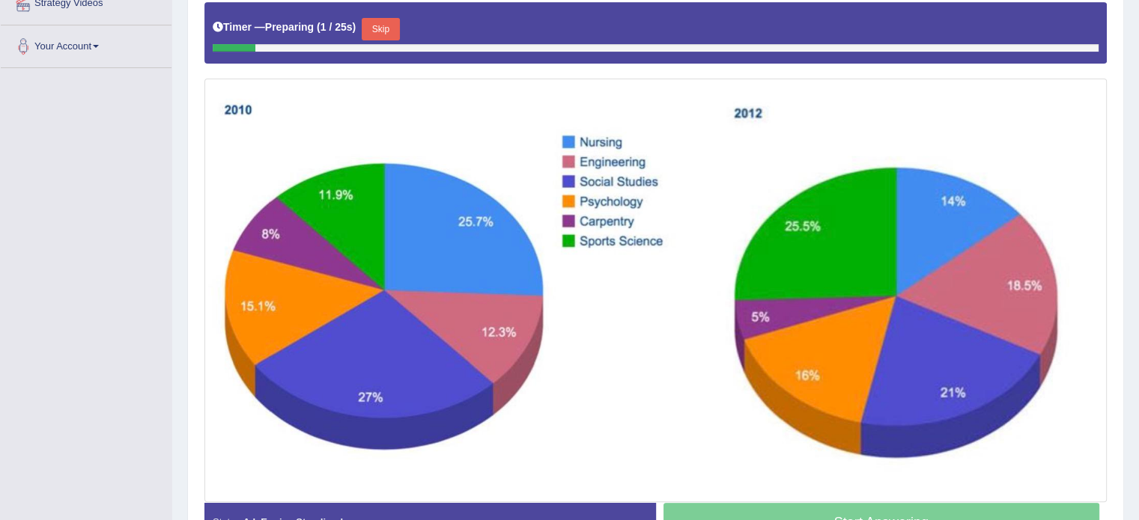
scroll to position [357, 0]
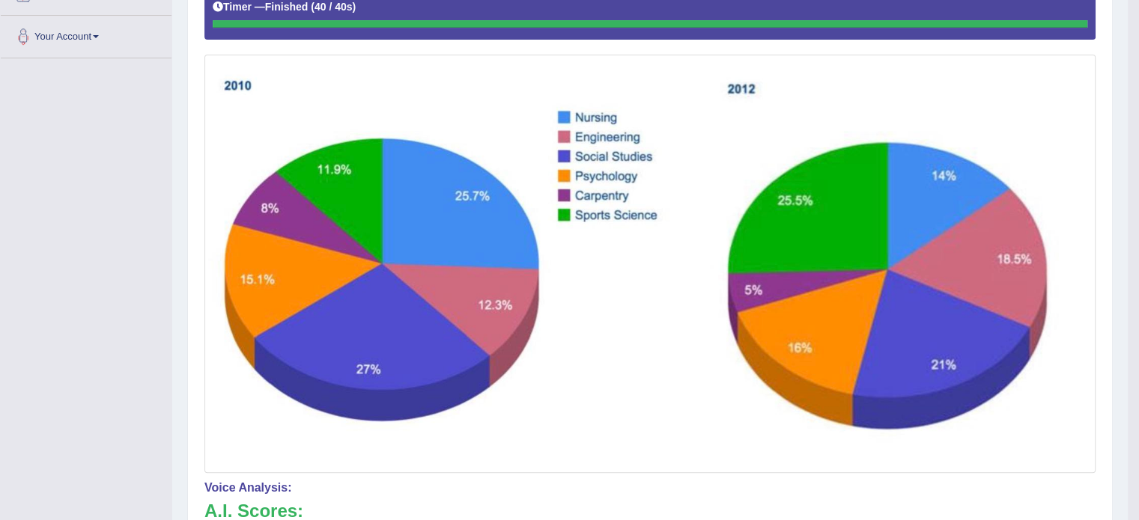
drag, startPoint x: 1144, startPoint y: 187, endPoint x: 1142, endPoint y: 334, distance: 146.8
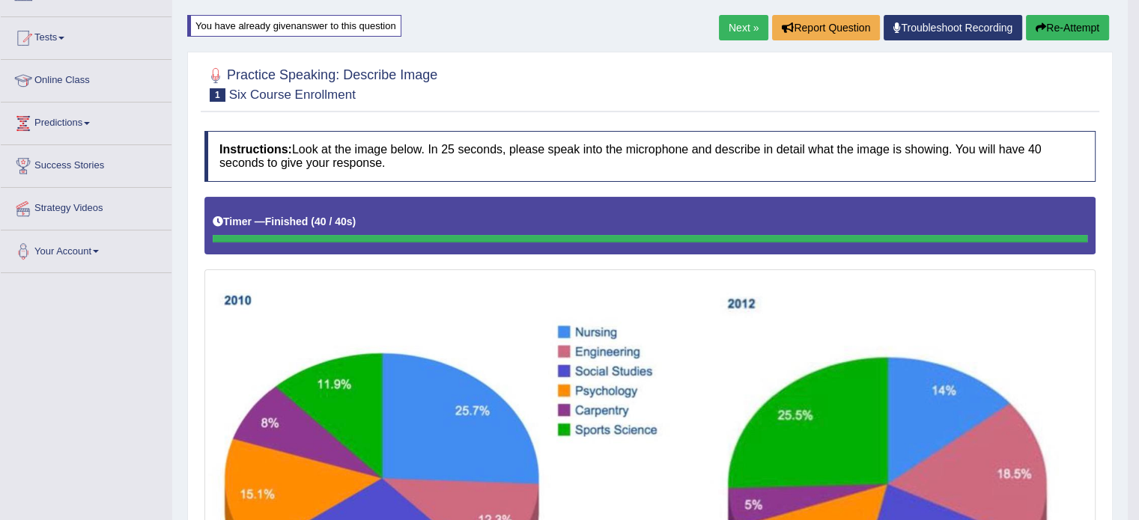
scroll to position [136, 0]
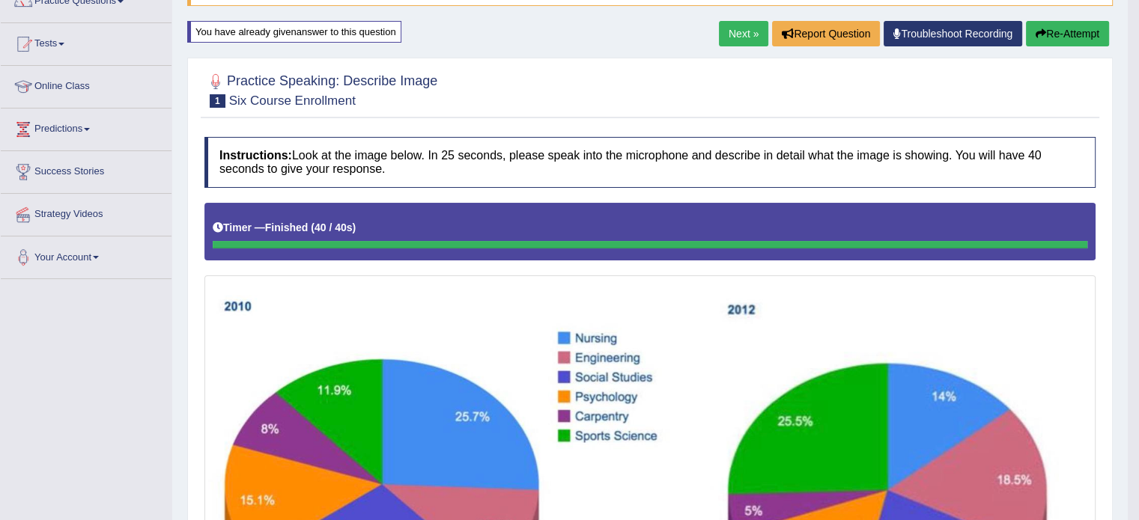
click at [1053, 29] on button "Re-Attempt" at bounding box center [1067, 33] width 83 height 25
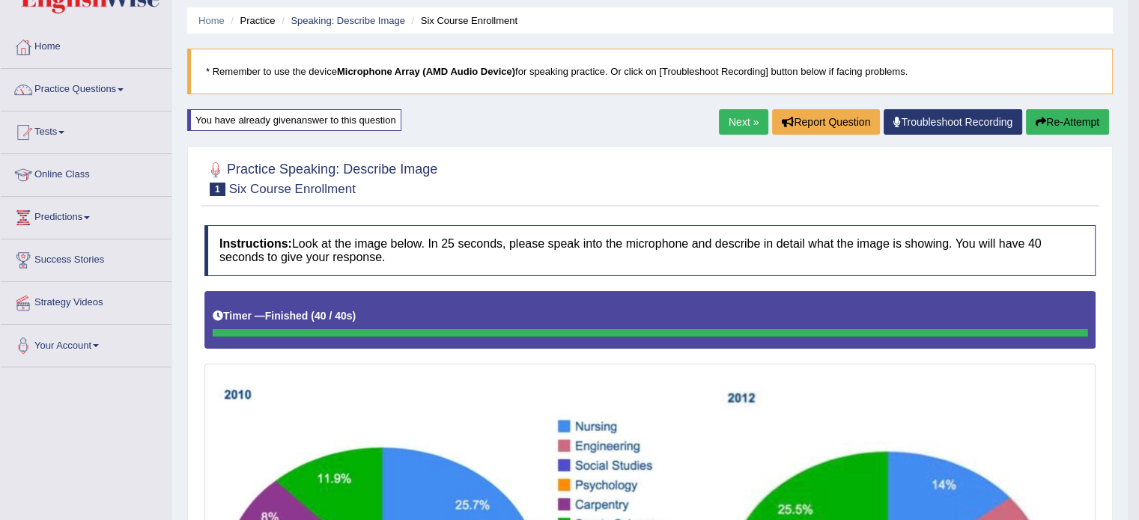
scroll to position [42, 0]
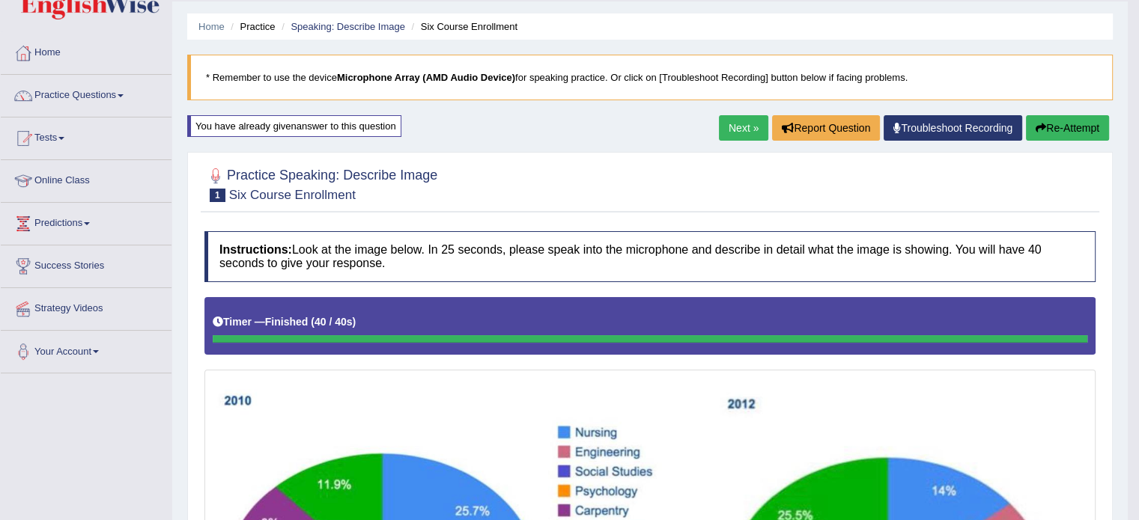
click at [734, 133] on link "Next »" at bounding box center [743, 127] width 49 height 25
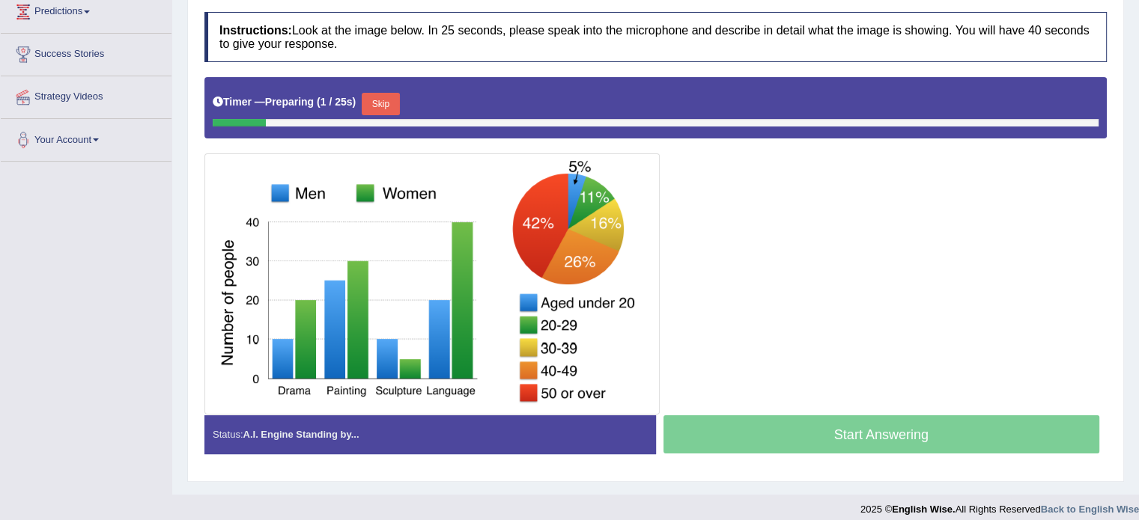
scroll to position [266, 0]
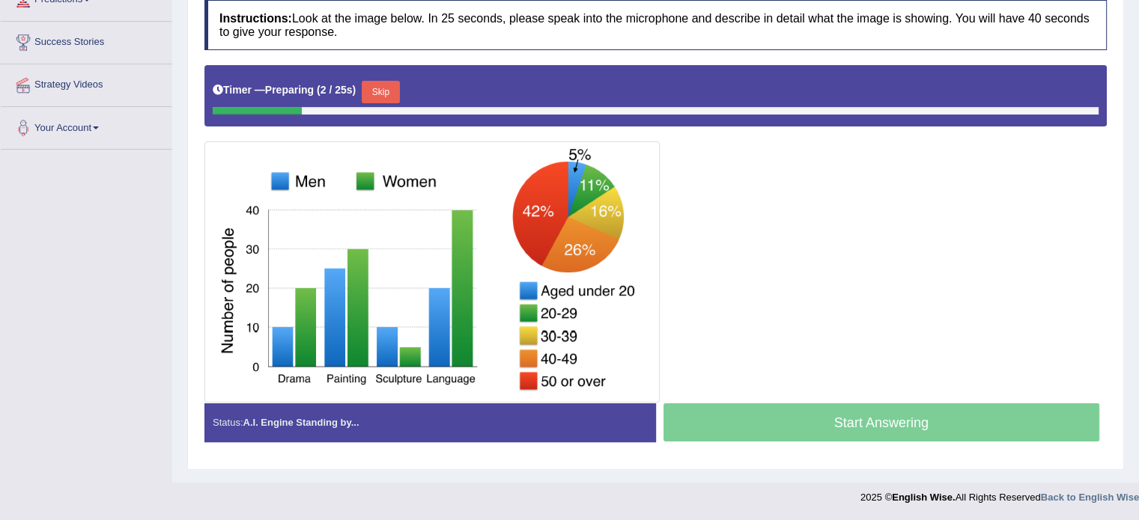
drag, startPoint x: 0, startPoint y: 0, endPoint x: 1149, endPoint y: 329, distance: 1195.4
